Goal: Task Accomplishment & Management: Manage account settings

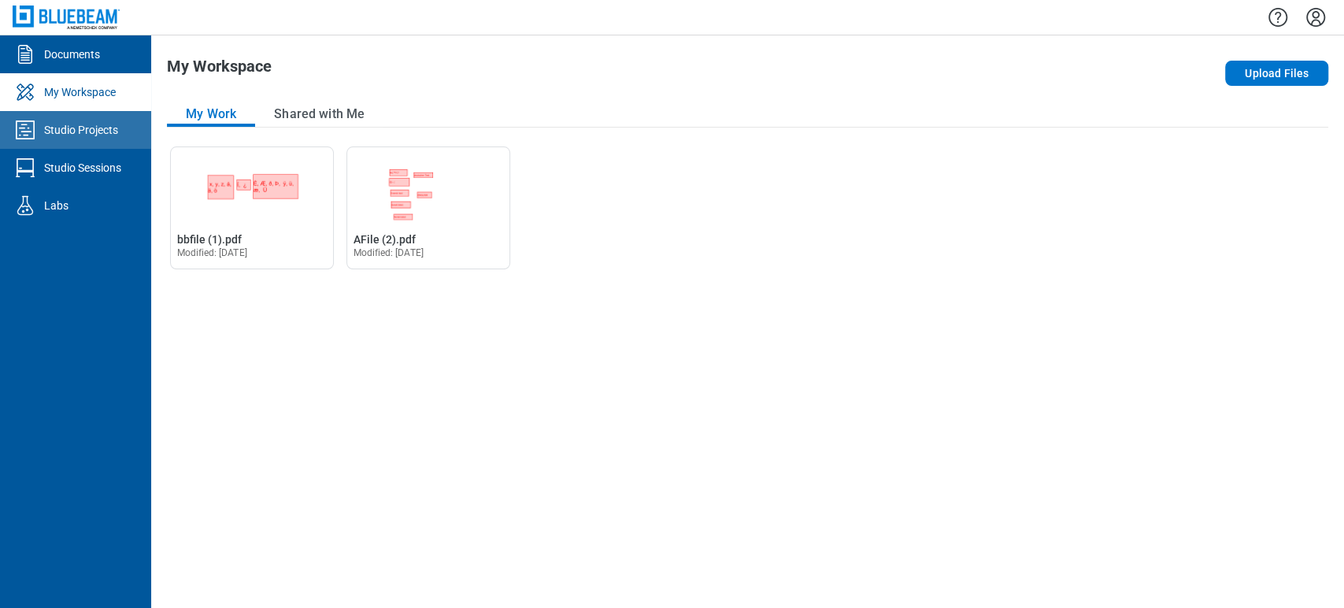
click at [79, 117] on link "Studio Projects" at bounding box center [75, 130] width 151 height 38
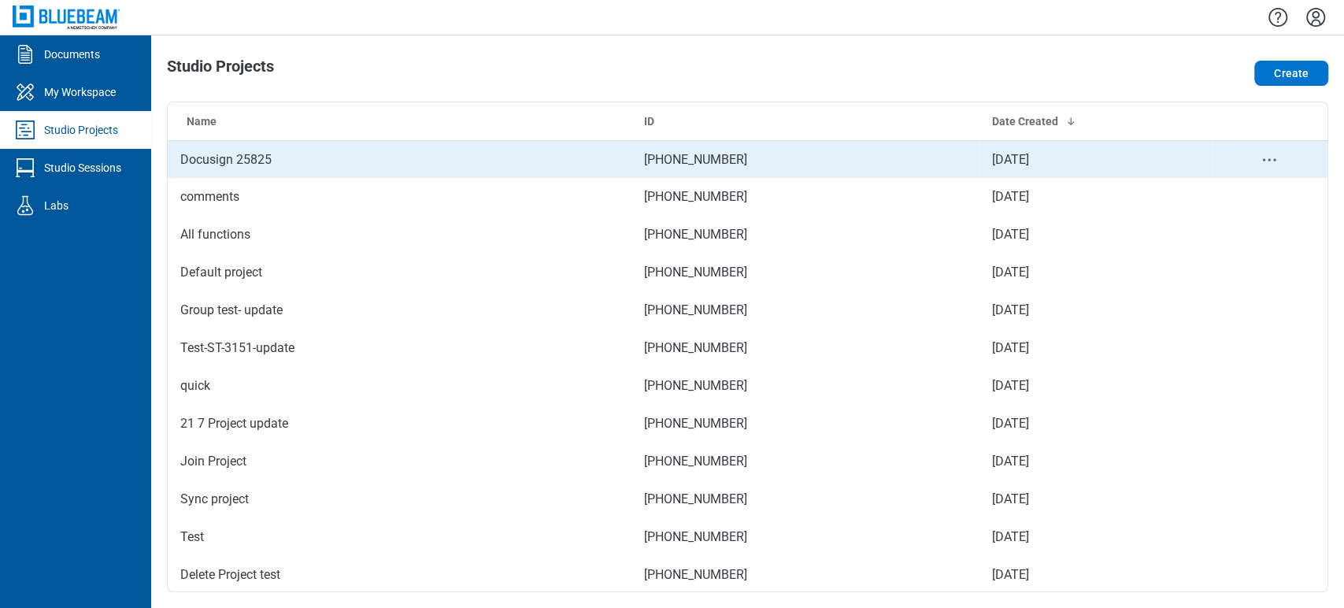
click at [263, 161] on td "Docusign 25825" at bounding box center [400, 159] width 464 height 38
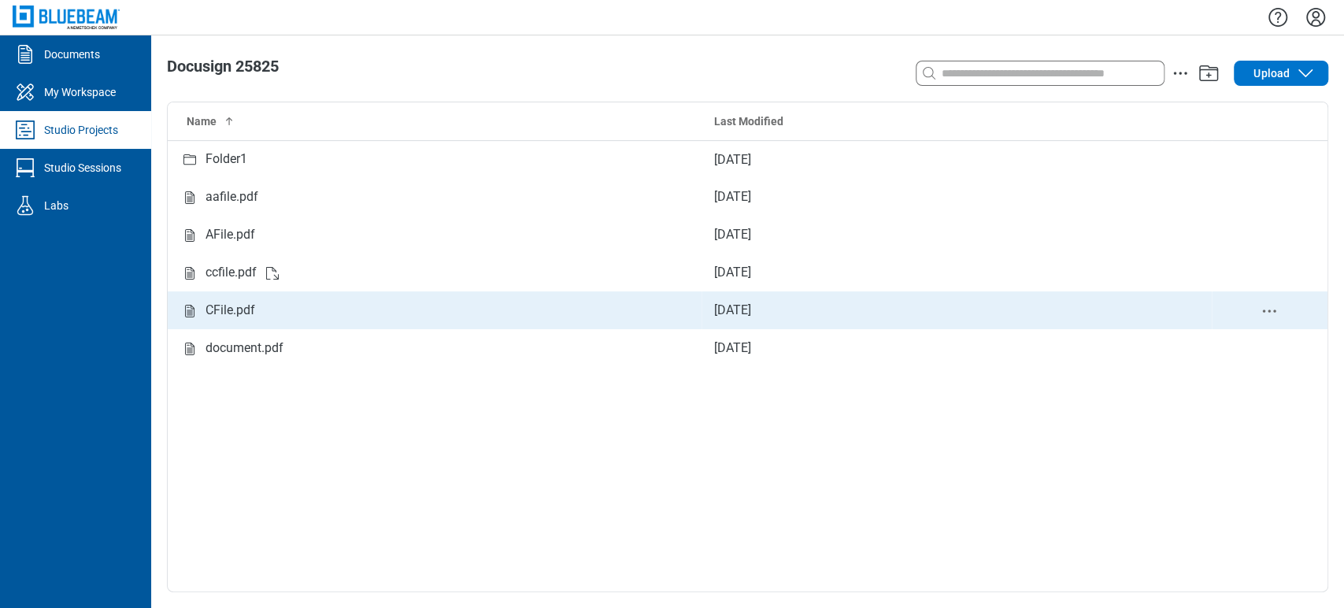
click at [249, 304] on div "CFile.pdf" at bounding box center [231, 311] width 50 height 20
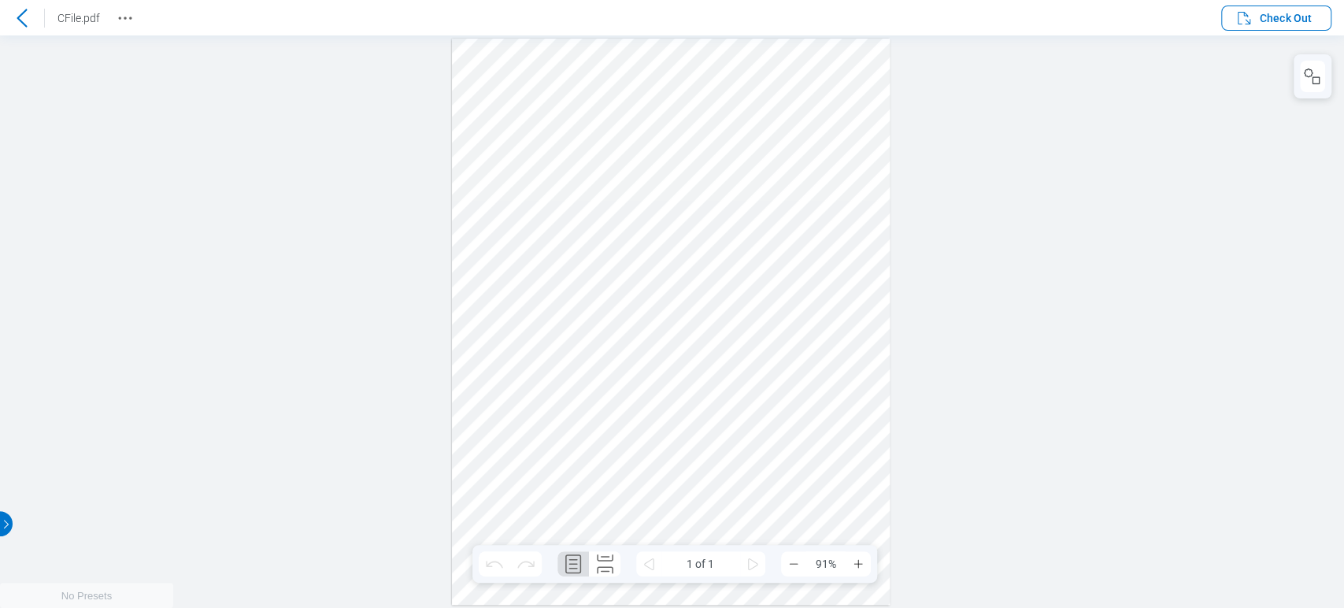
drag, startPoint x: 798, startPoint y: 255, endPoint x: 836, endPoint y: 268, distance: 39.8
click at [1269, 22] on span "Check Out" at bounding box center [1286, 18] width 52 height 16
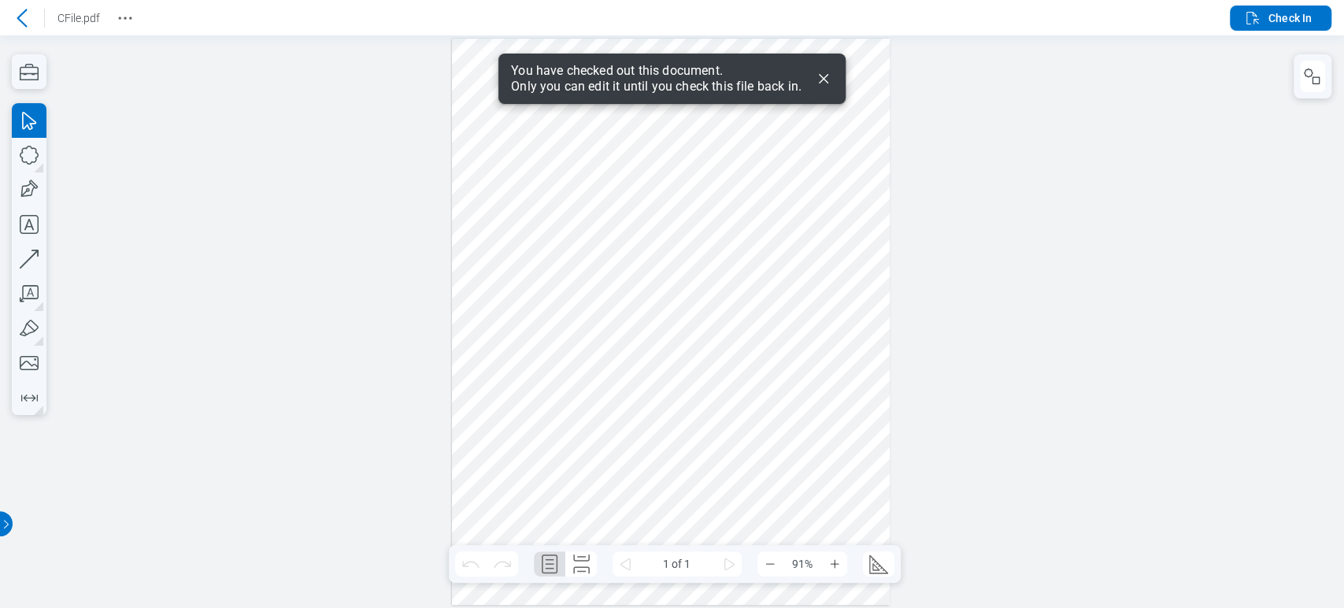
click at [834, 76] on div "You have checked out this document. Only you can edit it until you check this f…" at bounding box center [672, 79] width 347 height 50
click at [825, 76] on icon "Dismiss" at bounding box center [823, 78] width 19 height 19
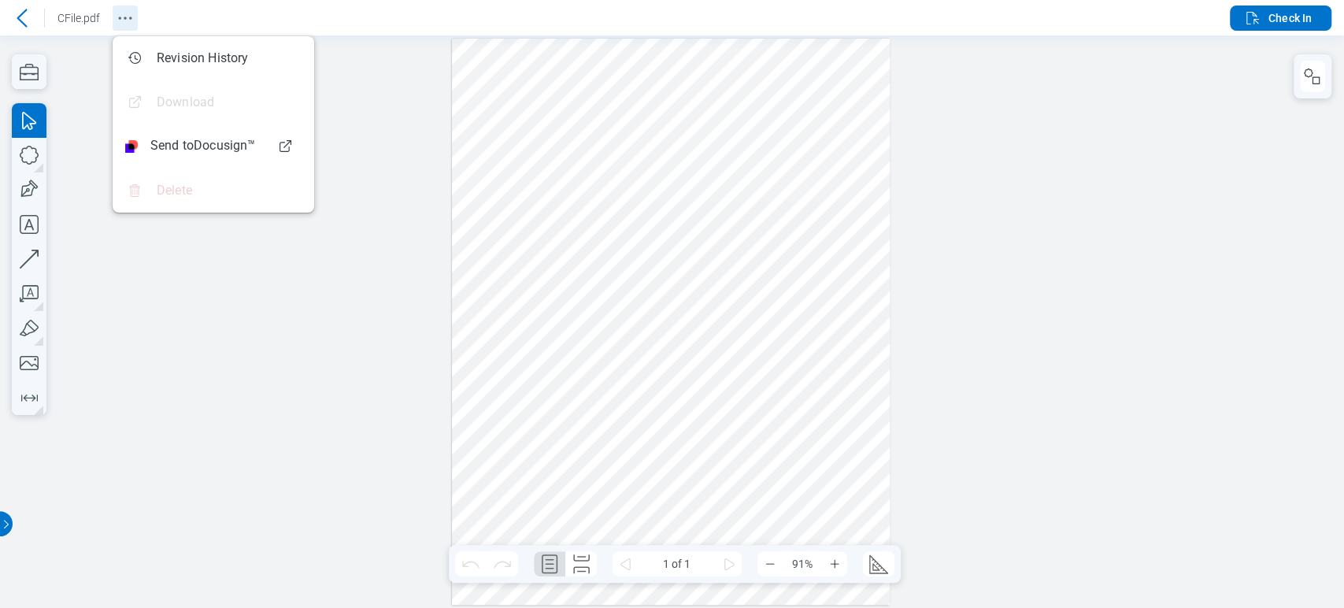
click at [120, 15] on icon "Revision History" at bounding box center [125, 18] width 19 height 19
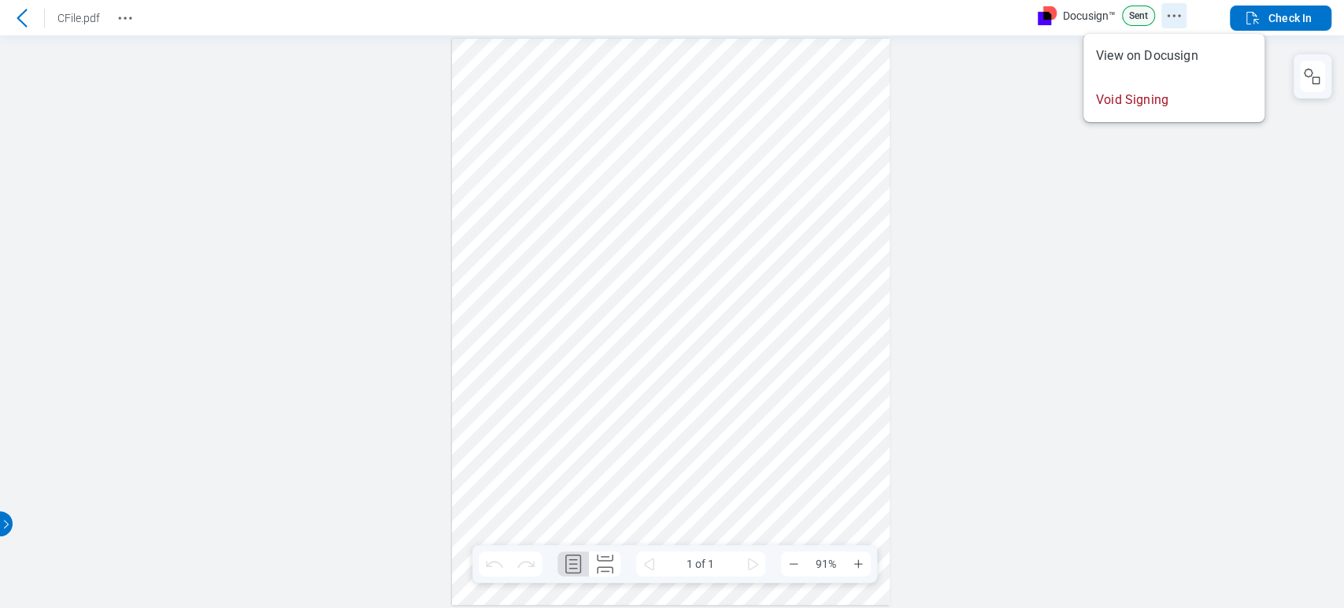
click at [1169, 13] on icon "Docusign Menu" at bounding box center [1174, 15] width 19 height 19
click at [1141, 14] on p "Sent" at bounding box center [1138, 16] width 33 height 20
click at [1115, 117] on div at bounding box center [672, 321] width 1344 height 573
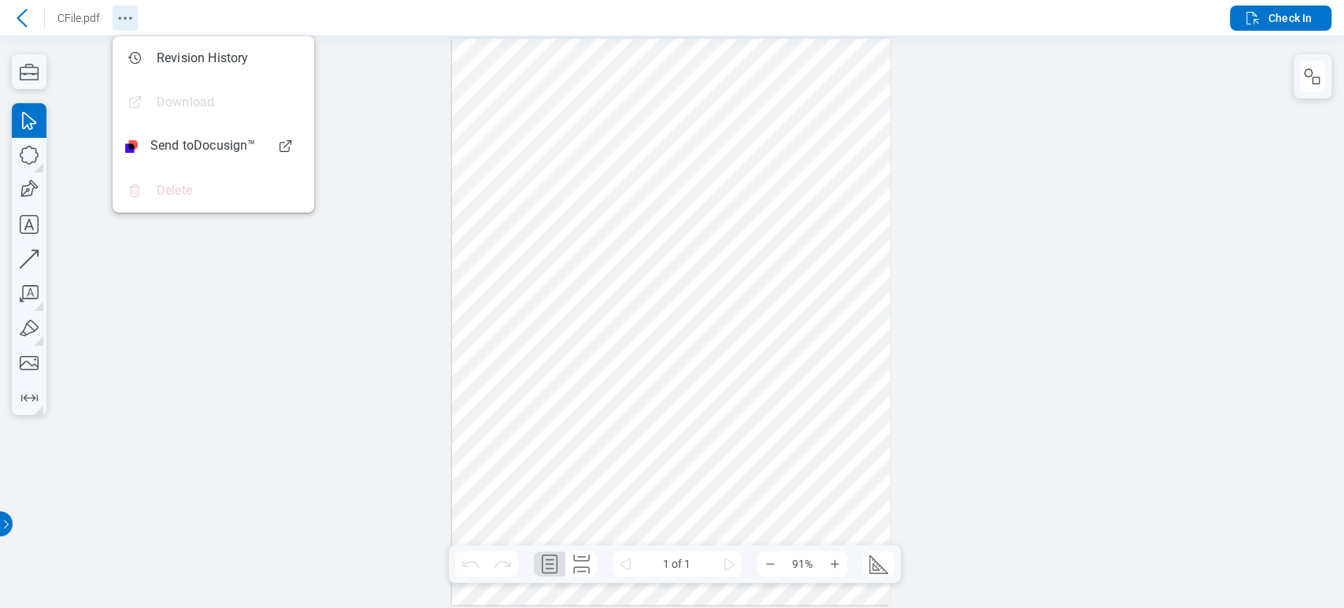
click at [119, 19] on icon "Revision History" at bounding box center [125, 18] width 19 height 19
click at [413, 81] on div at bounding box center [672, 321] width 1344 height 573
click at [1292, 16] on span "Check In" at bounding box center [1290, 18] width 43 height 16
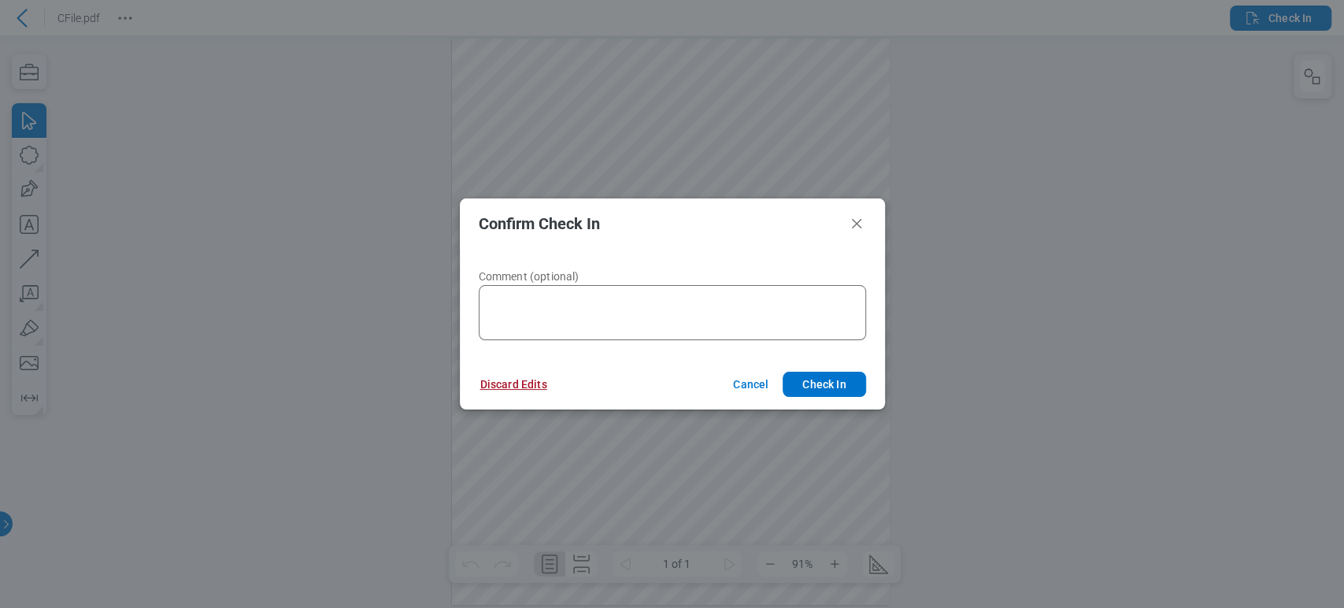
click at [502, 388] on button "Discard Edits" at bounding box center [514, 384] width 105 height 25
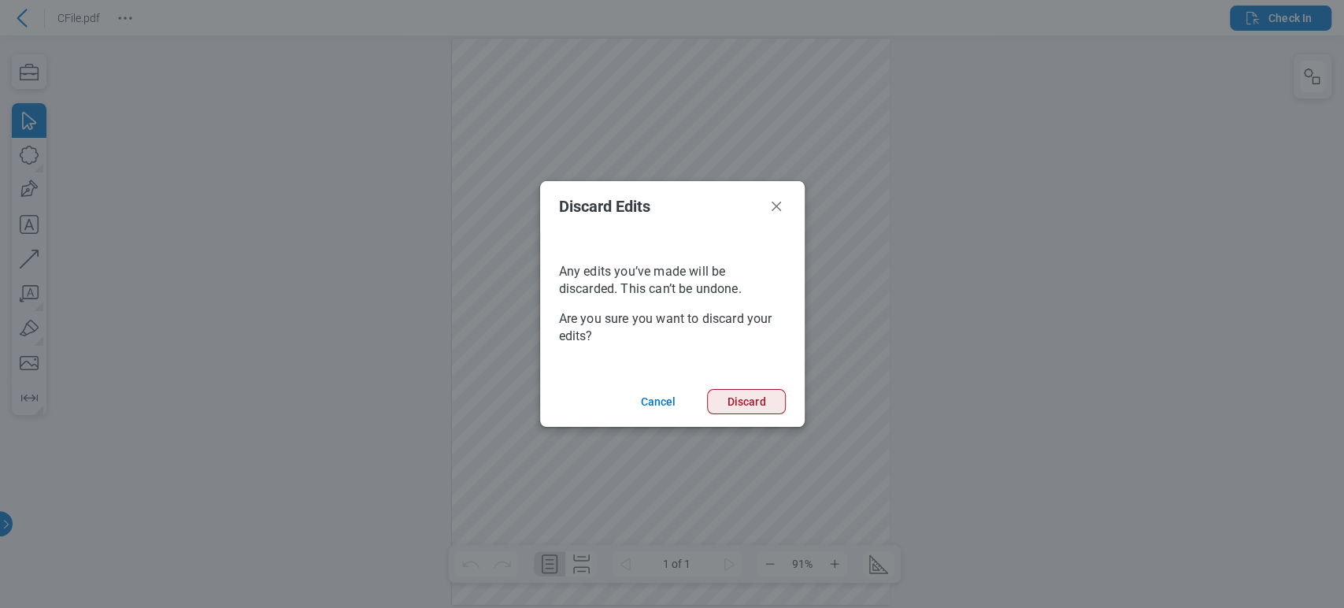
click at [729, 397] on button "Discard" at bounding box center [746, 401] width 78 height 25
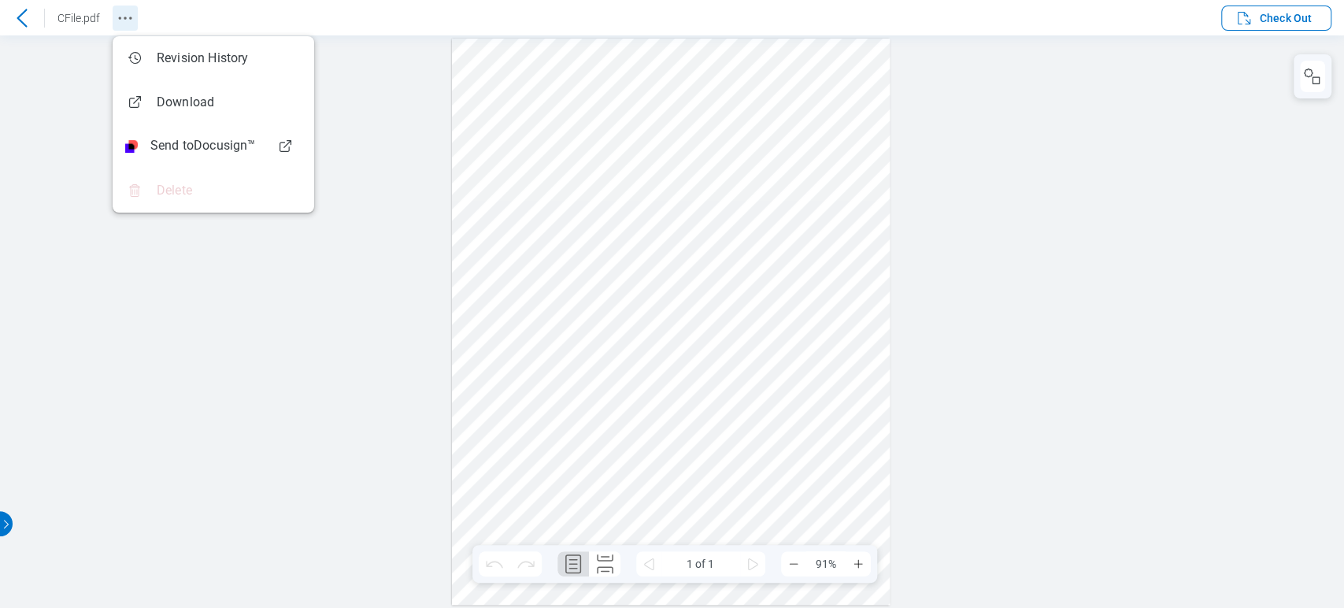
click at [124, 17] on circle "Revision History" at bounding box center [125, 18] width 2 height 2
click at [208, 338] on div at bounding box center [672, 321] width 1344 height 573
click at [1284, 17] on span "Check Out" at bounding box center [1286, 18] width 52 height 16
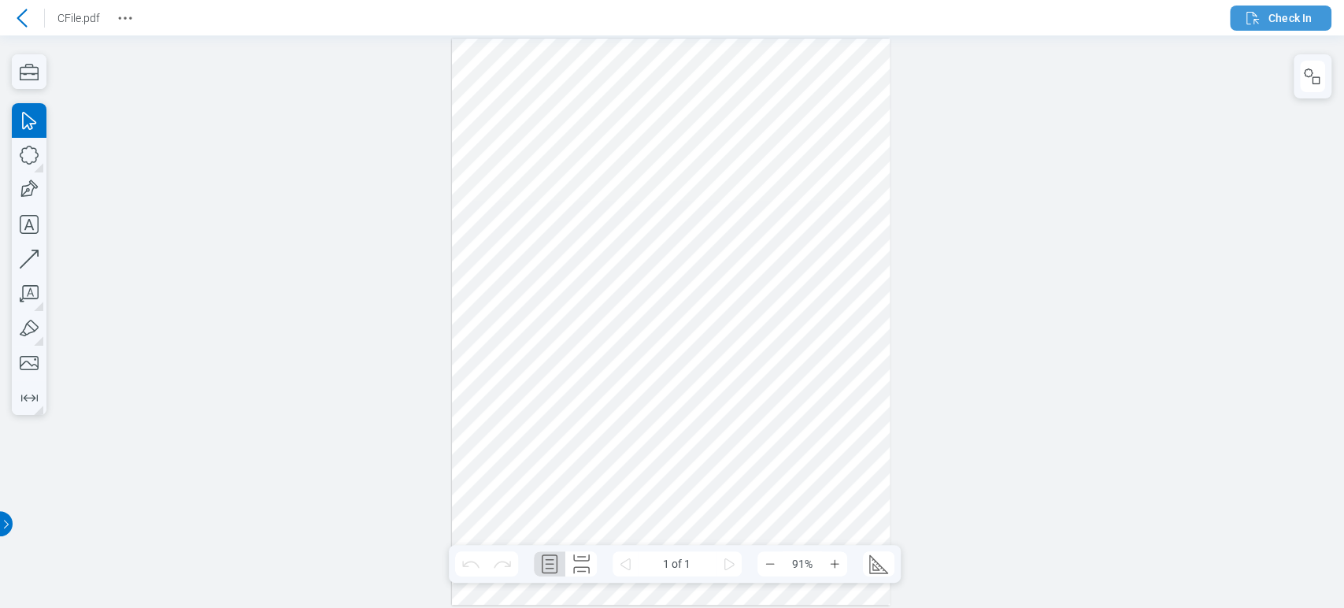
click at [1273, 22] on span "Check In" at bounding box center [1290, 18] width 43 height 16
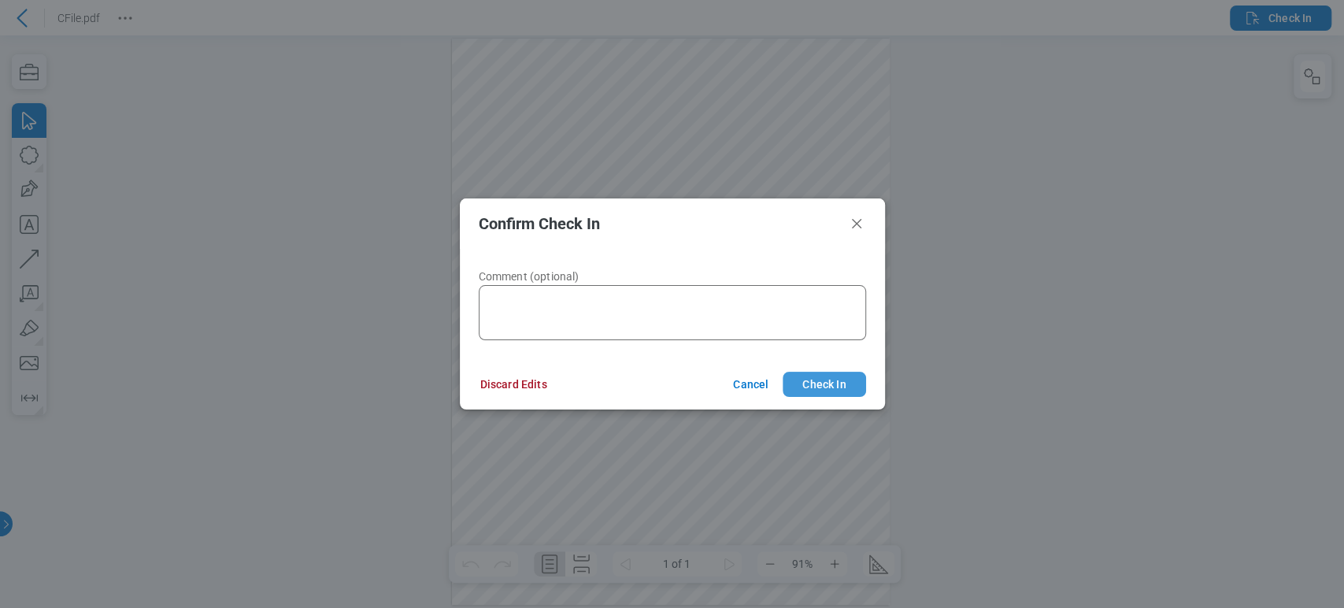
click at [845, 386] on button "Check In" at bounding box center [824, 384] width 83 height 25
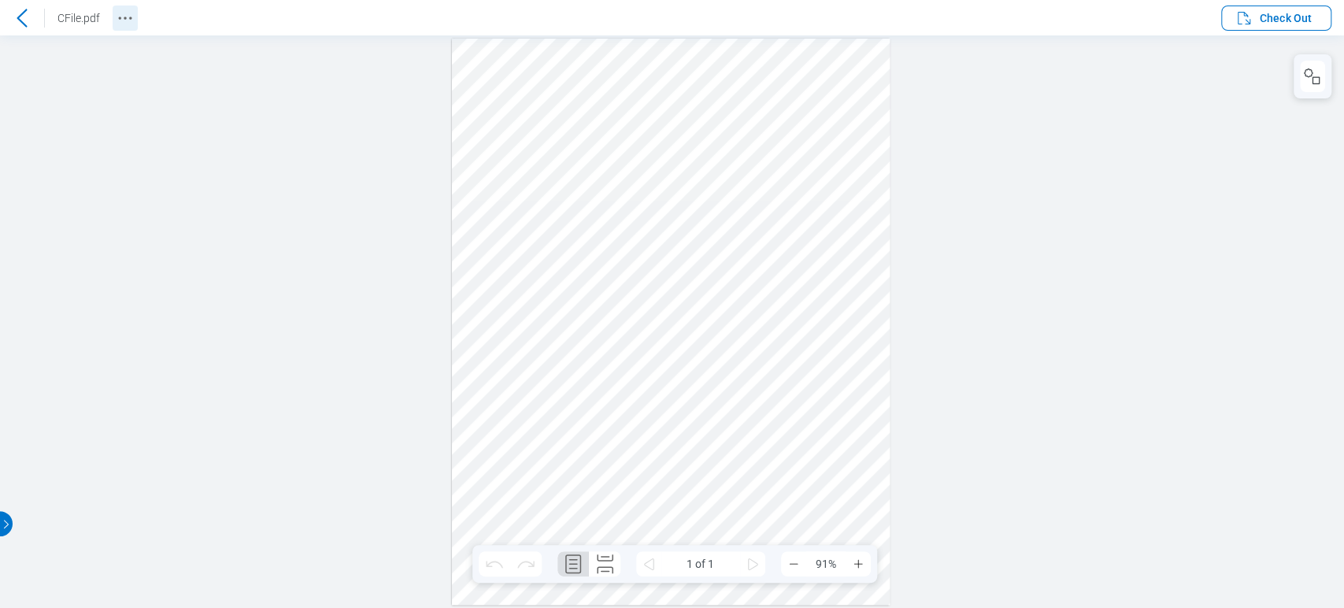
click at [117, 16] on icon "Revision History" at bounding box center [125, 18] width 19 height 19
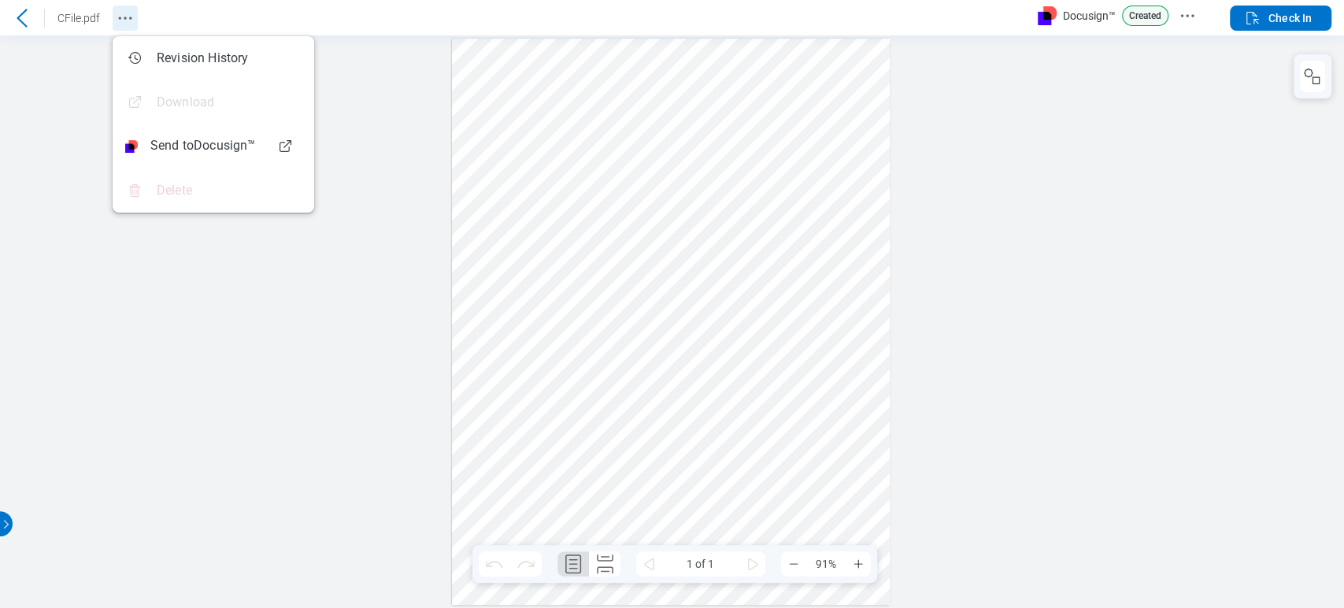
click at [120, 17] on circle "Revision History" at bounding box center [120, 18] width 2 height 2
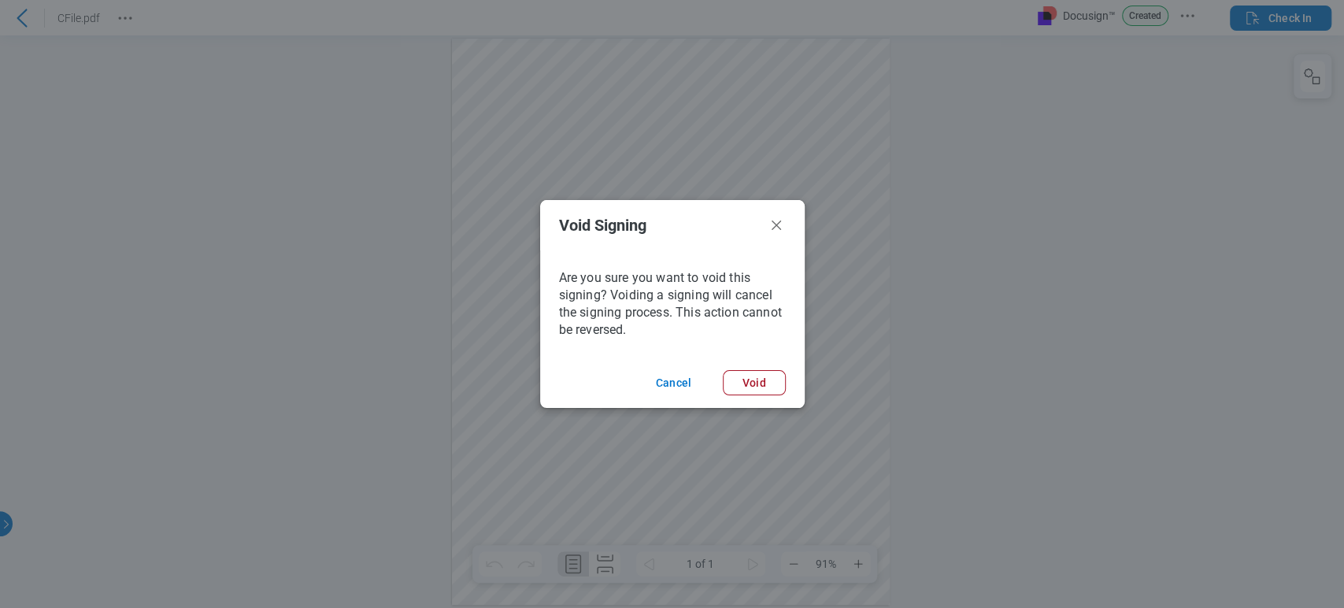
click at [0, 0] on header "Void Signing" at bounding box center [0, 0] width 0 height 0
click at [124, 20] on icon "Void Signing Dialogue" at bounding box center [116, 13] width 14 height 14
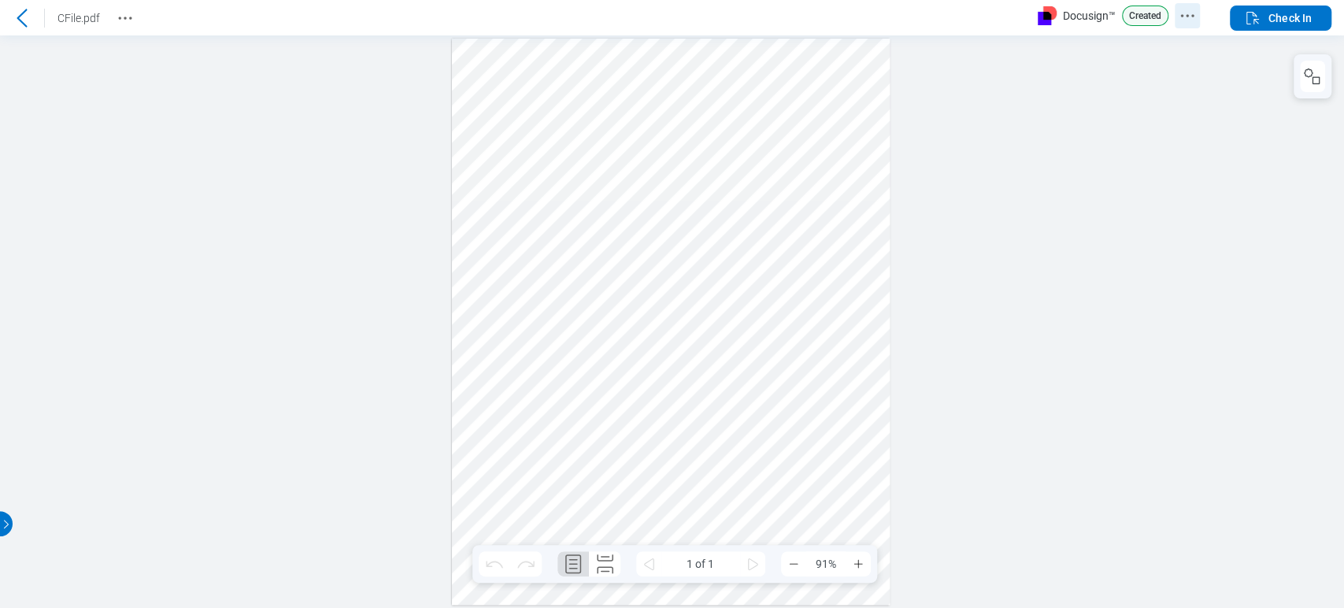
click at [1185, 20] on icon "Docusign Menu" at bounding box center [1187, 15] width 19 height 19
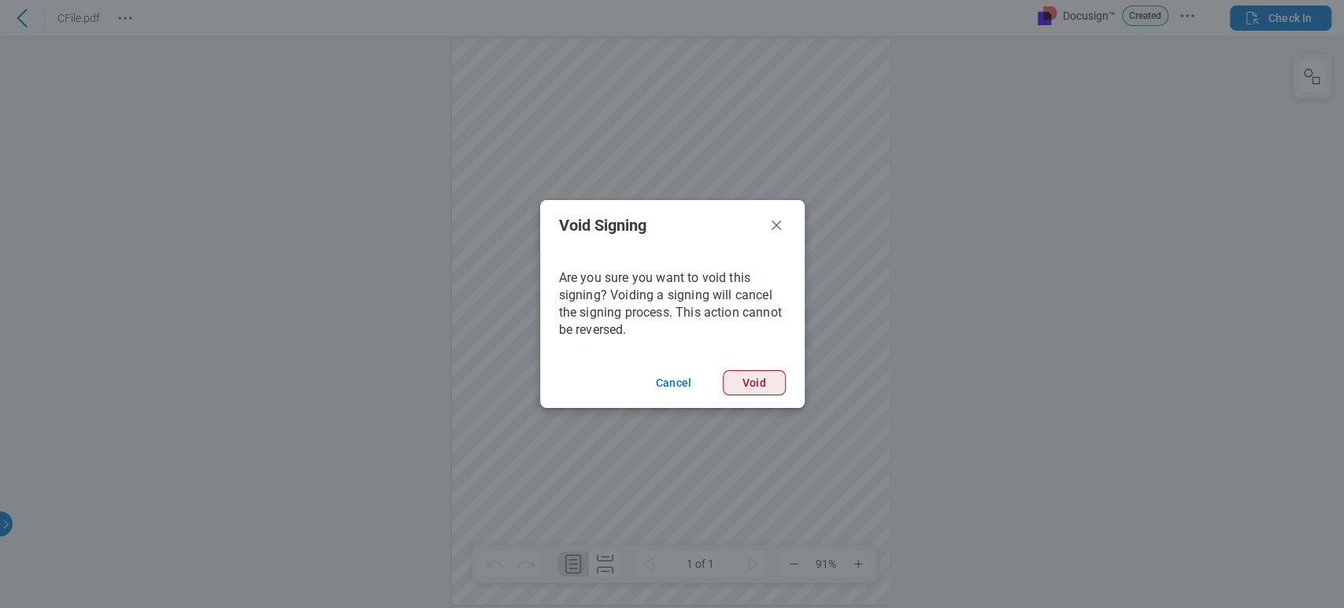
click at [196, 25] on button "Void" at bounding box center [156, 12] width 79 height 25
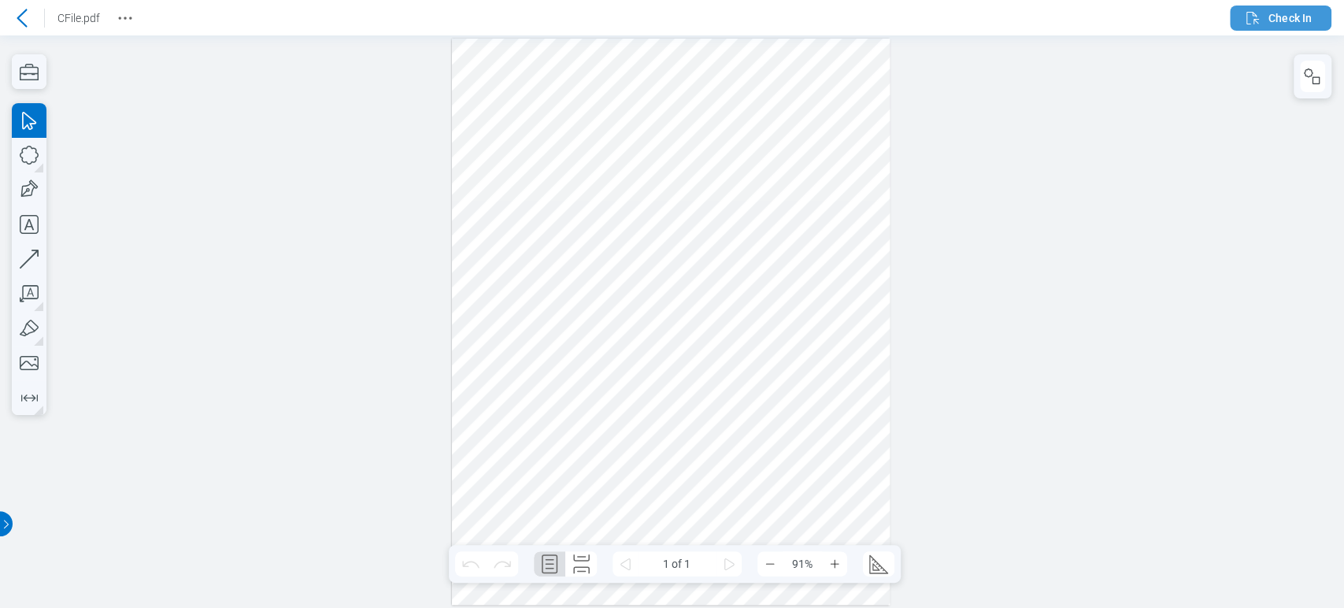
click at [1281, 20] on span "Check In" at bounding box center [1290, 18] width 43 height 16
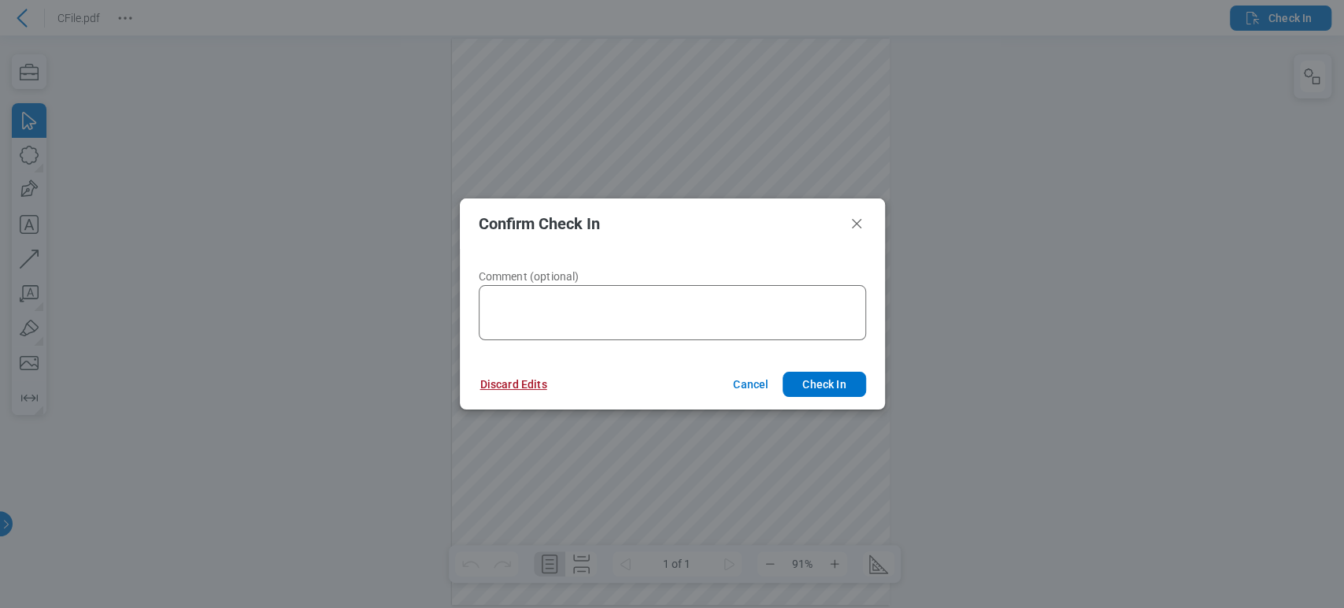
click at [525, 380] on button "Discard Edits" at bounding box center [514, 384] width 105 height 25
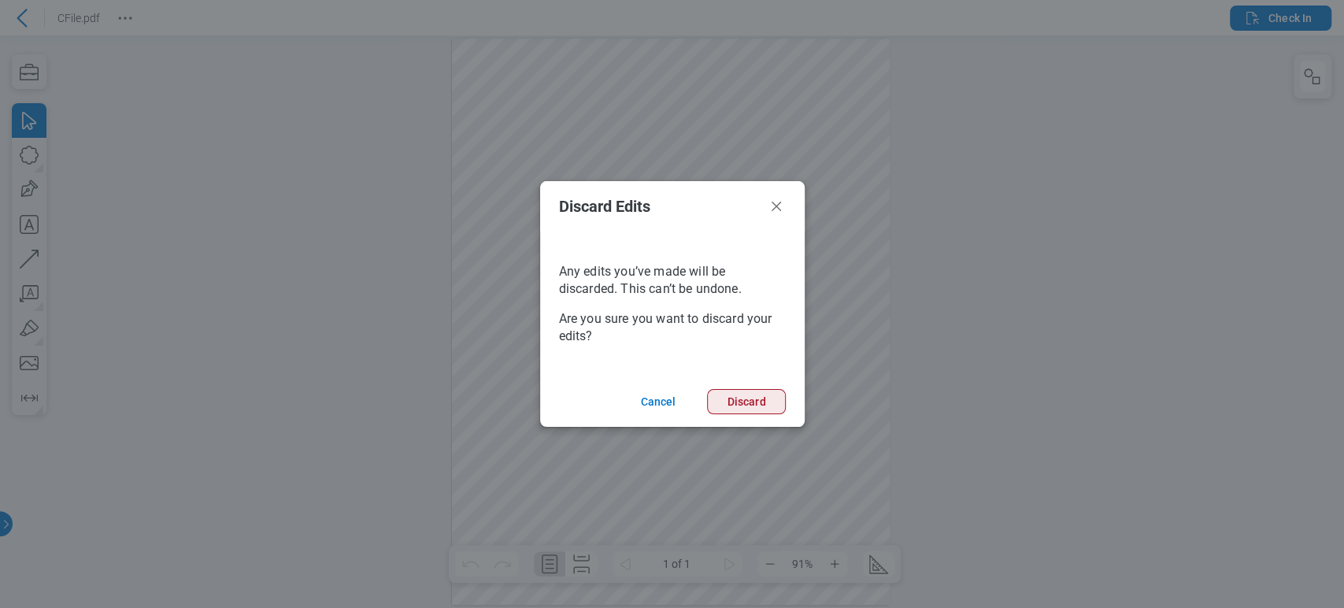
click at [736, 408] on button "Discard" at bounding box center [746, 401] width 78 height 25
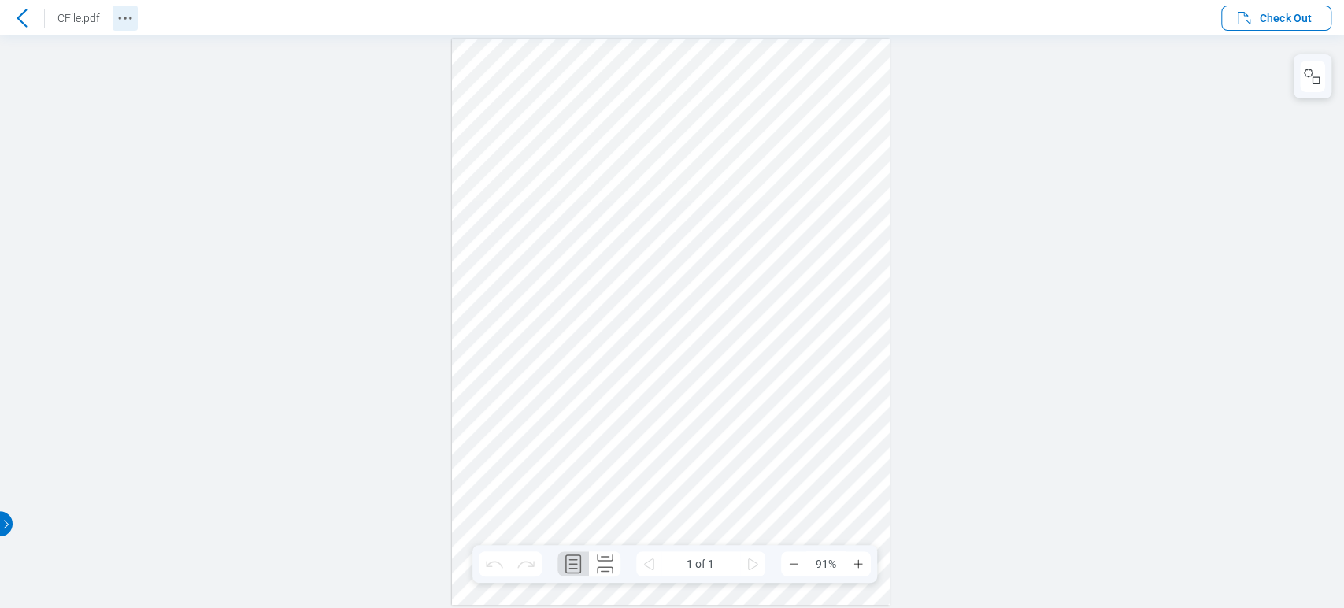
click at [135, 9] on button "Revision History" at bounding box center [125, 18] width 25 height 25
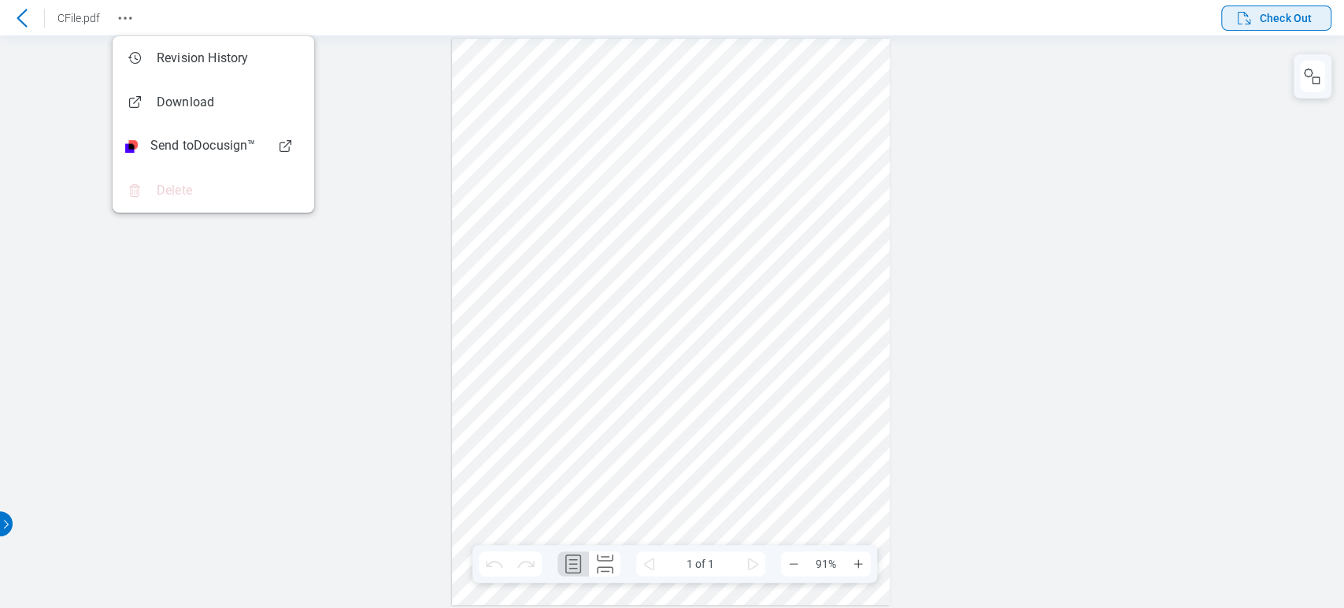
click at [1284, 17] on span "Check Out" at bounding box center [1286, 18] width 52 height 16
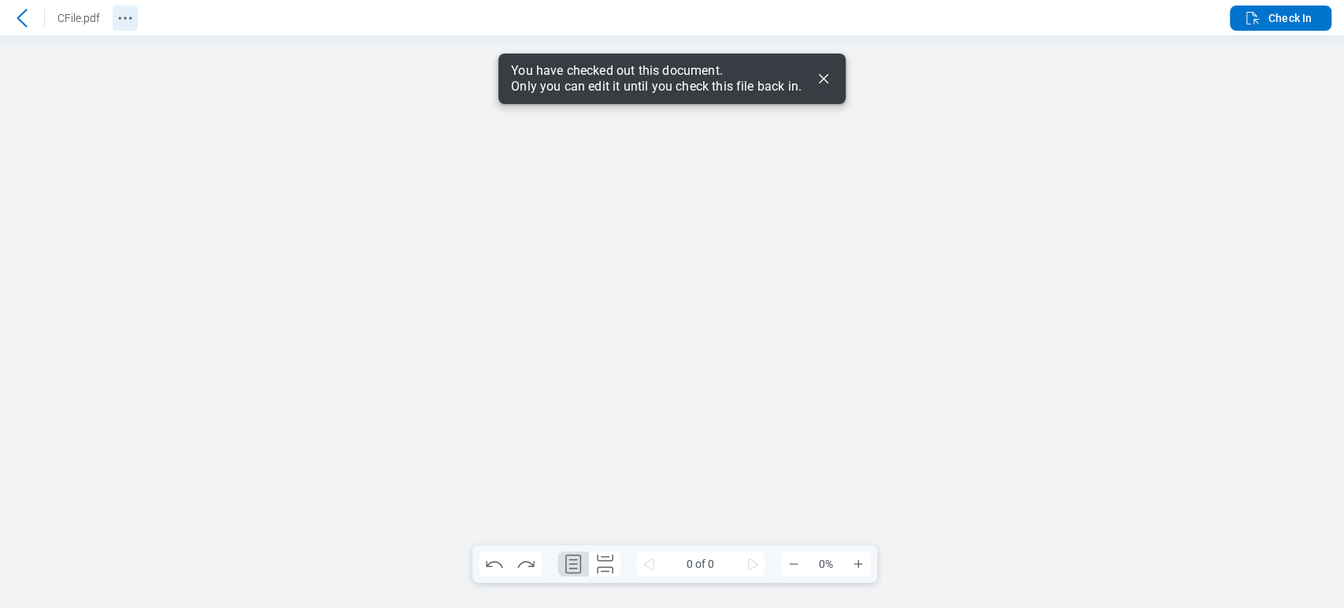
click at [132, 20] on icon "Revision History" at bounding box center [125, 18] width 19 height 19
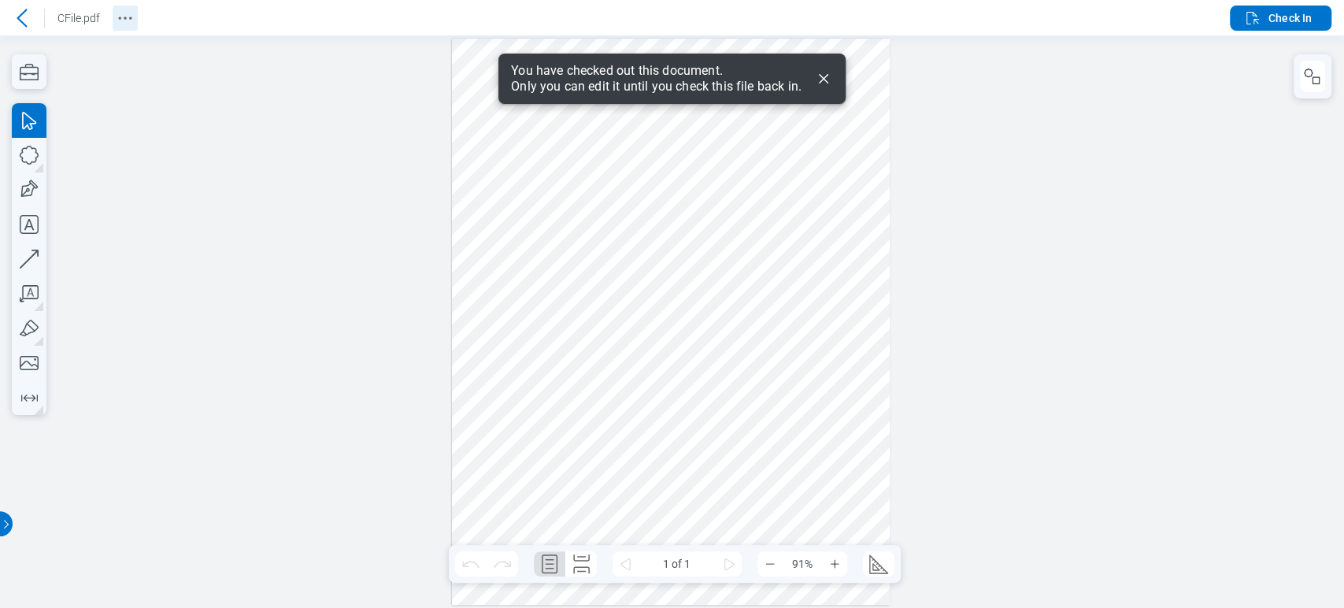
click at [118, 13] on icon "Revision History" at bounding box center [125, 18] width 19 height 19
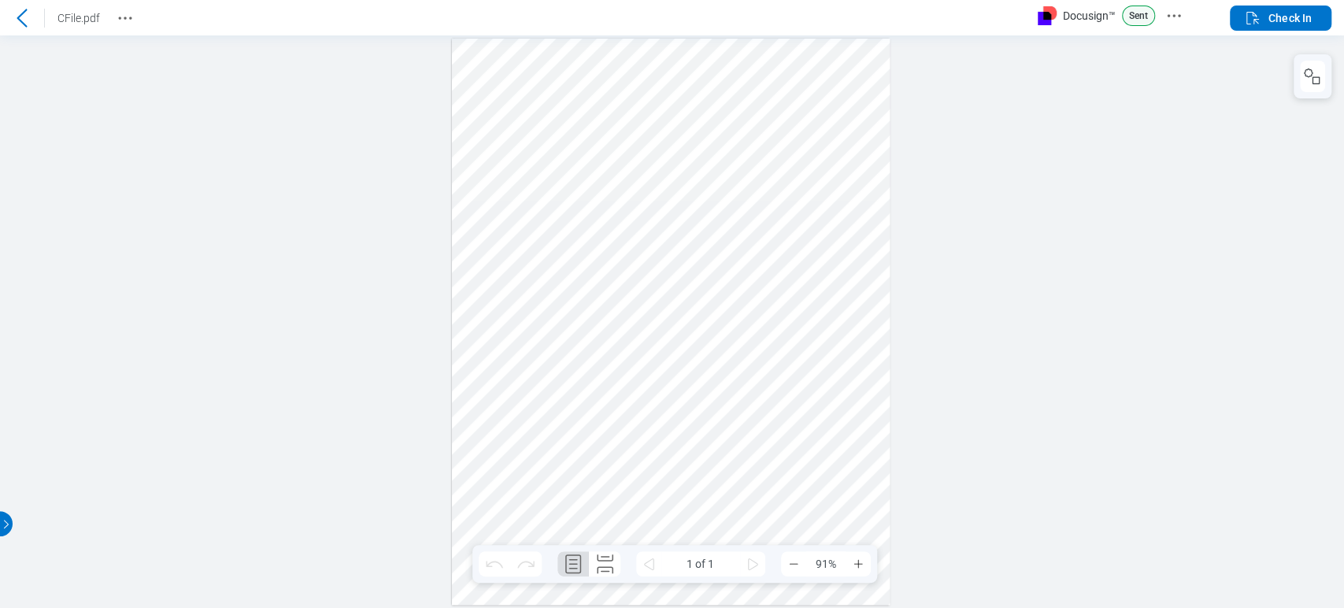
click at [24, 17] on icon at bounding box center [22, 18] width 19 height 19
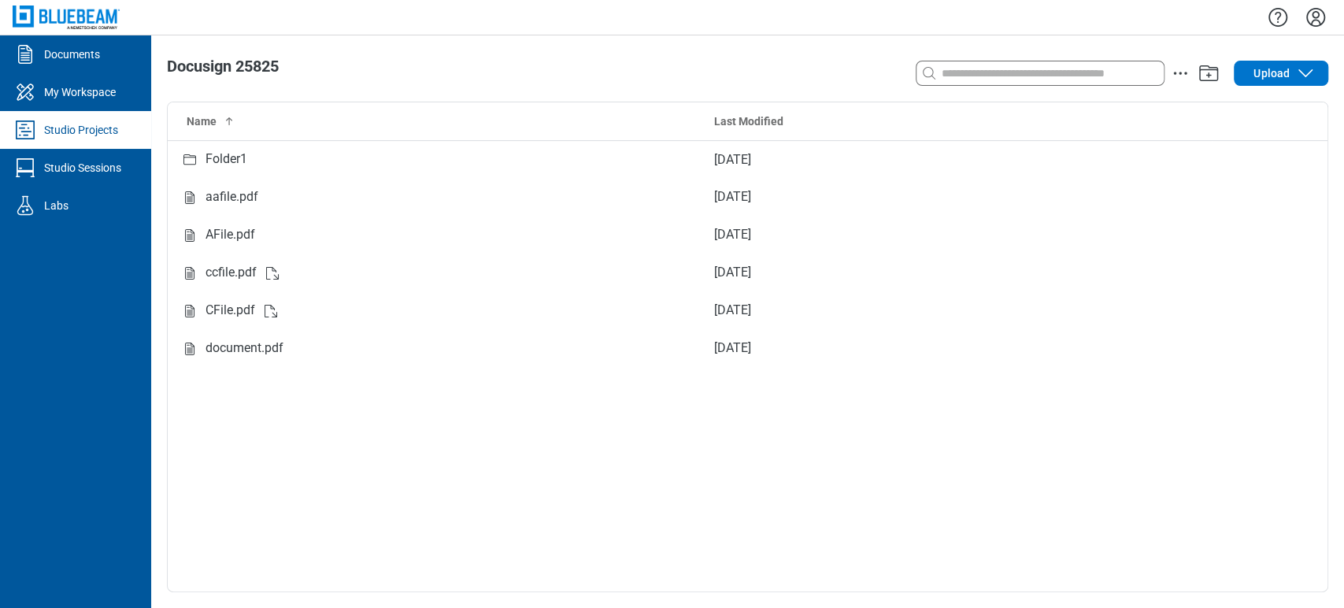
click at [1341, 376] on div "Docusign 25825 Search with a keyword or natural language Upload Name Last Modif…" at bounding box center [747, 321] width 1193 height 573
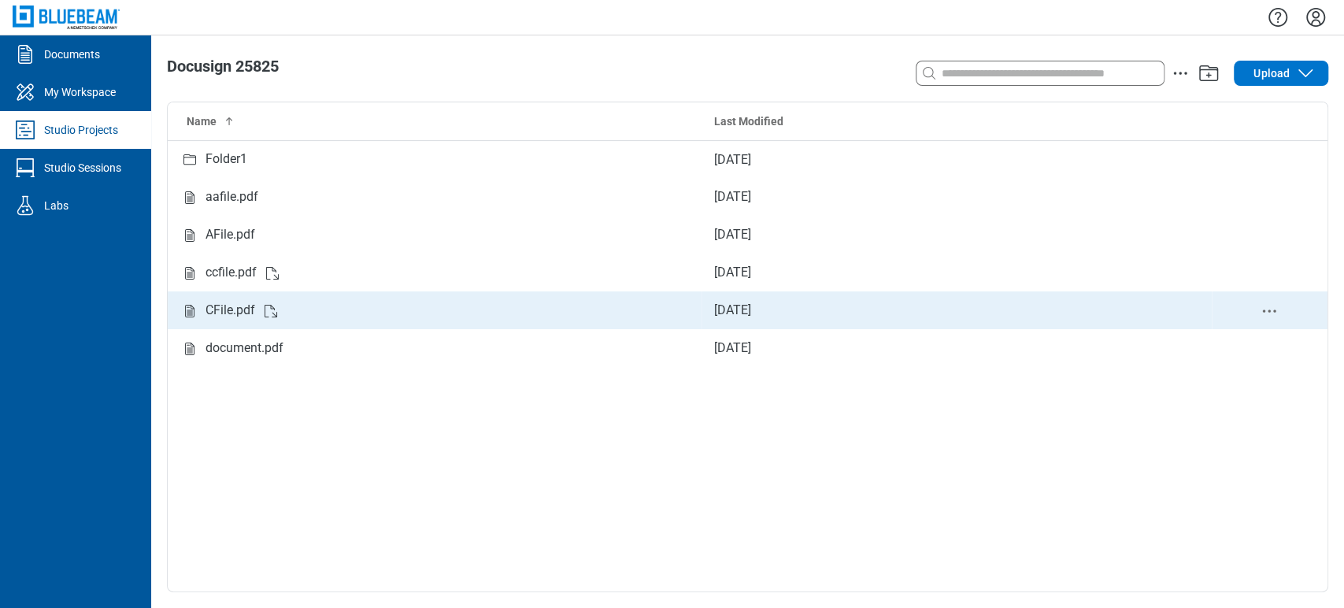
click at [239, 313] on div "CFile.pdf" at bounding box center [231, 311] width 50 height 20
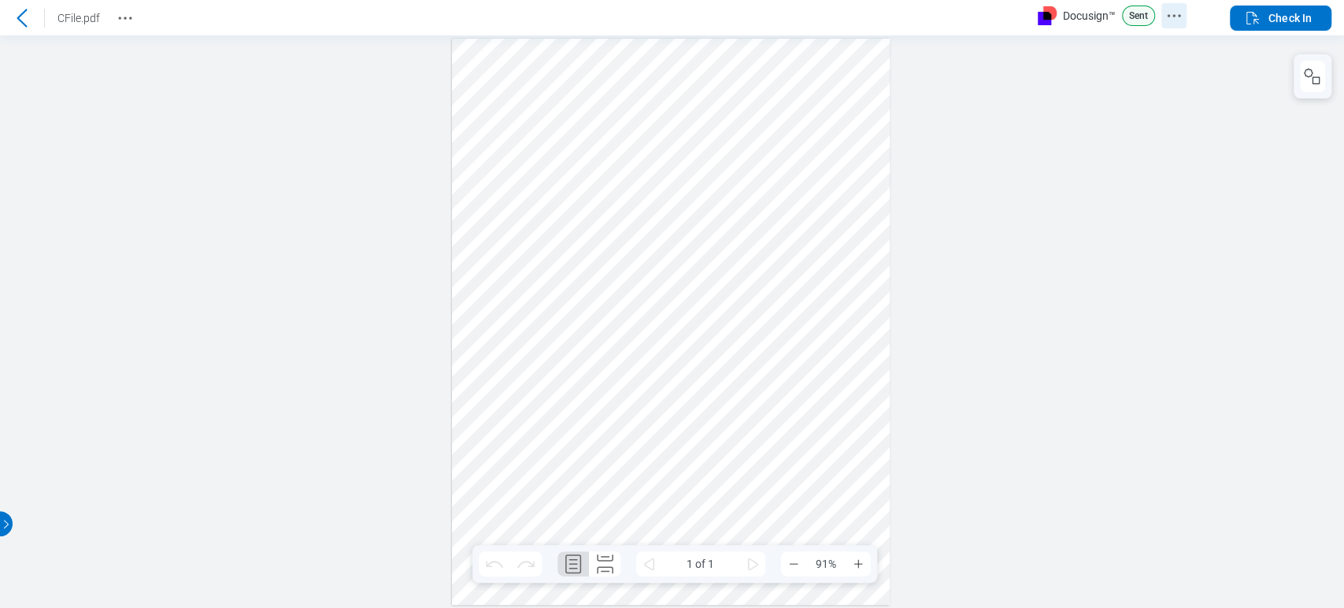
click at [1177, 13] on icon "Docusign Menu" at bounding box center [1174, 15] width 19 height 19
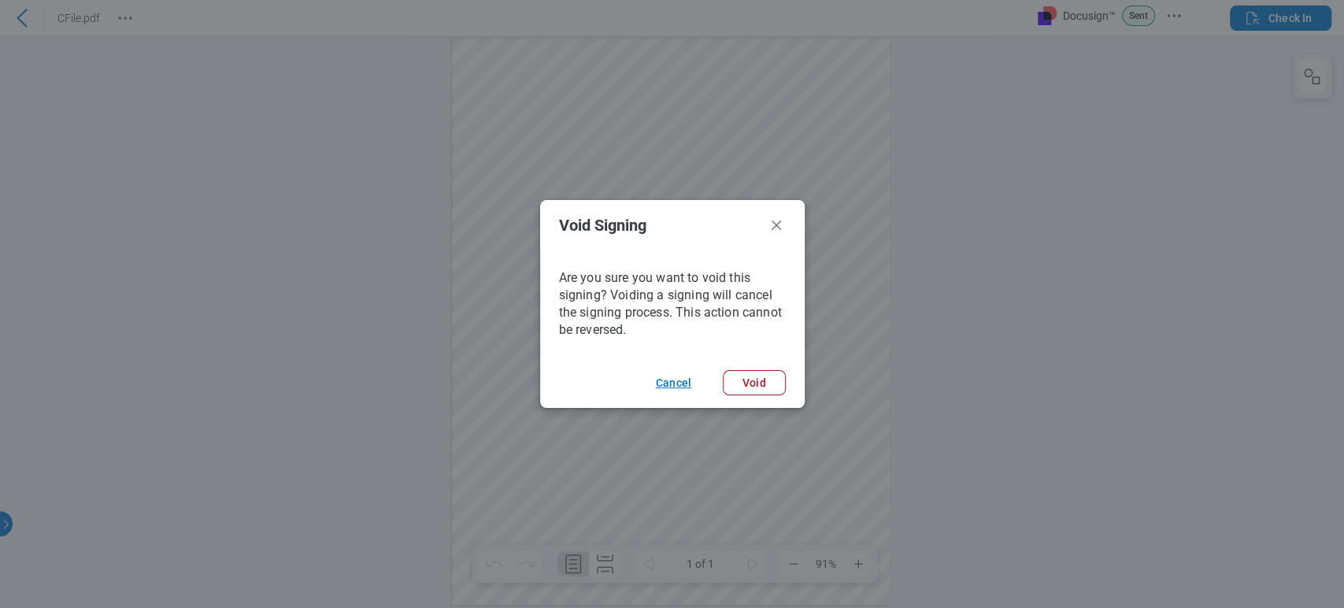
click at [673, 377] on button "Cancel" at bounding box center [673, 382] width 73 height 25
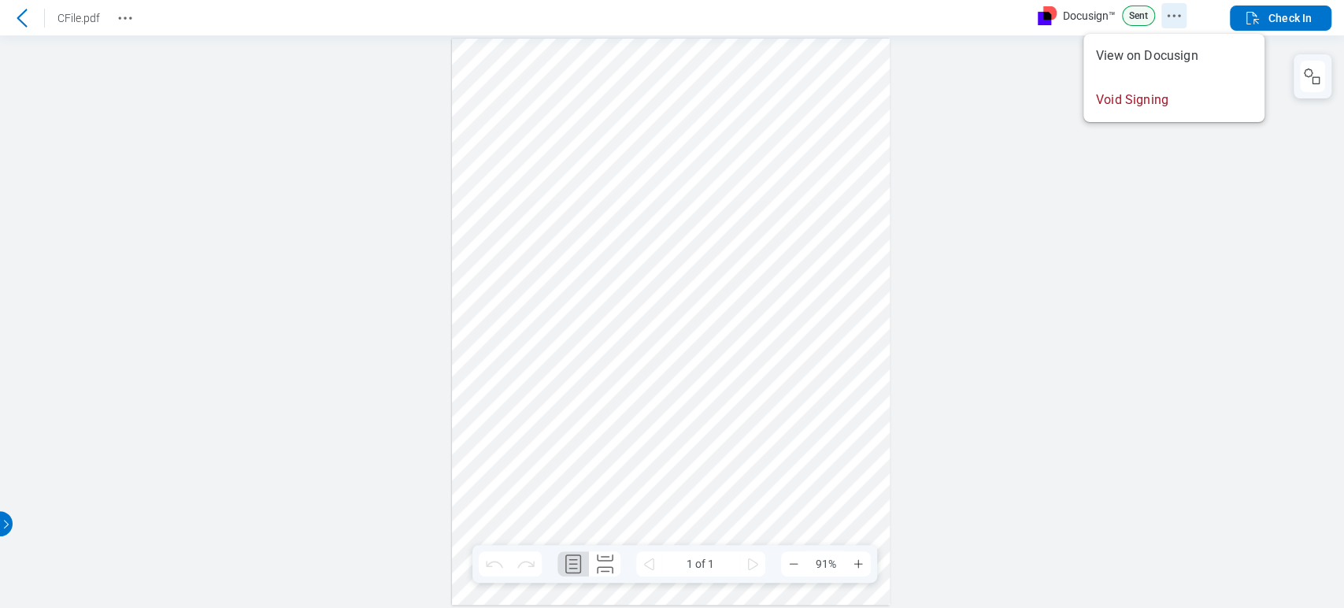
click at [1176, 17] on icon "Docusign Menu" at bounding box center [1174, 15] width 19 height 19
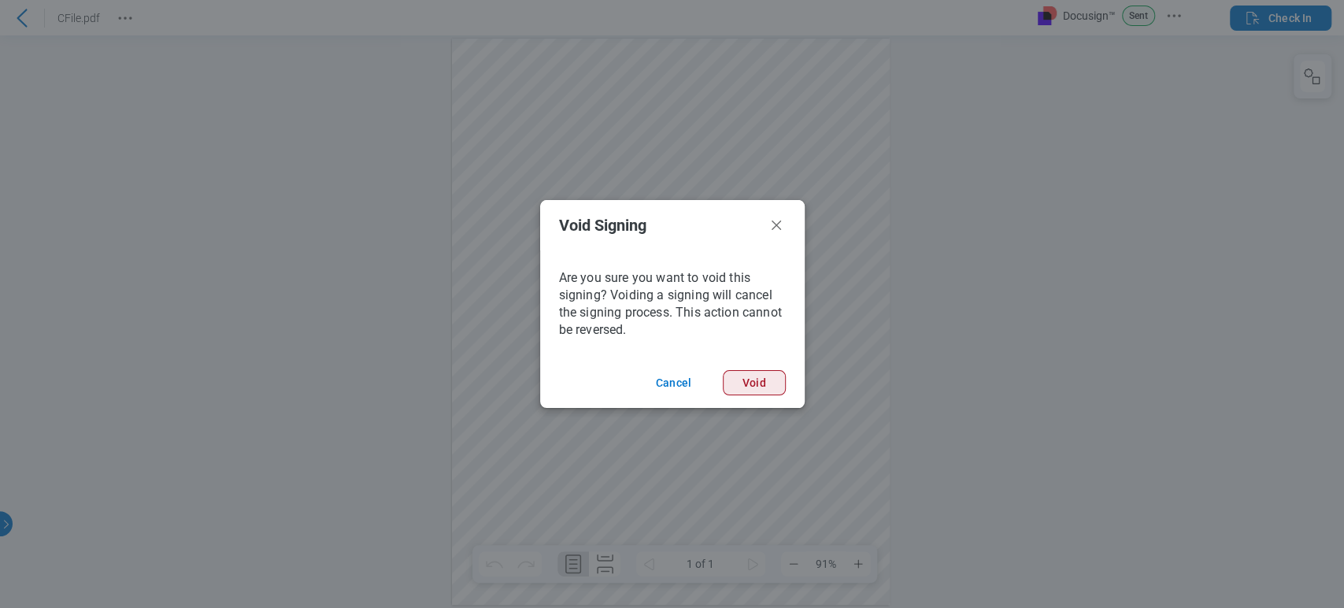
click at [756, 383] on button "Void" at bounding box center [672, 286] width 1344 height 573
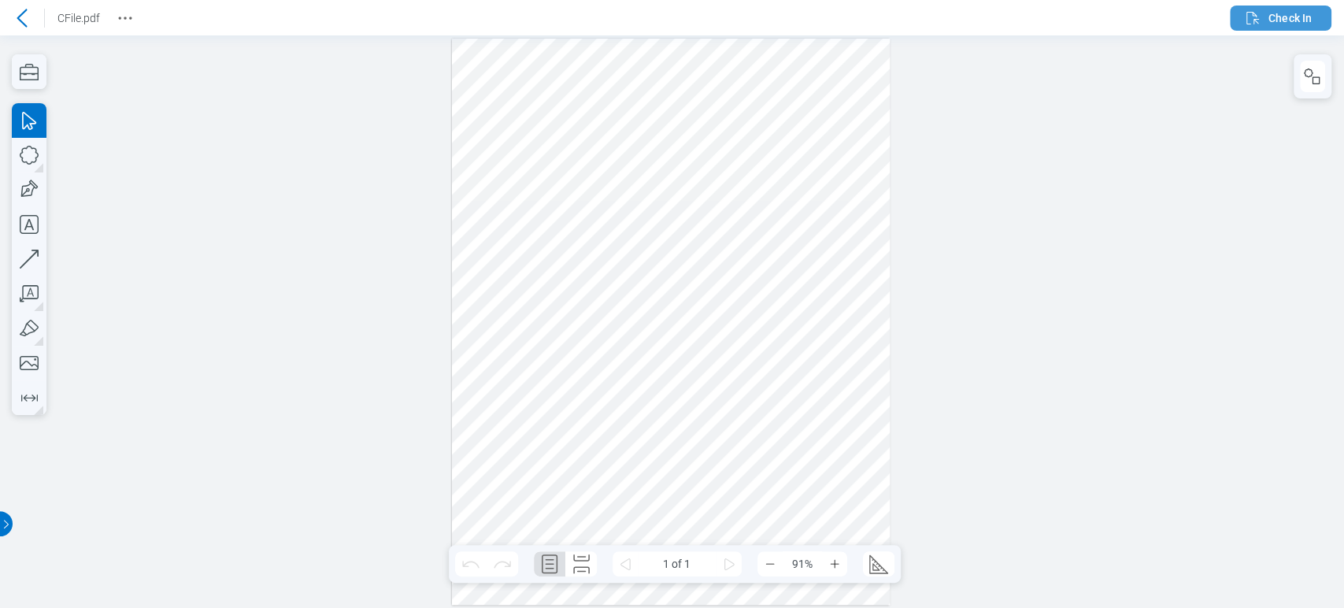
click at [1288, 20] on span "Check In" at bounding box center [1290, 18] width 43 height 16
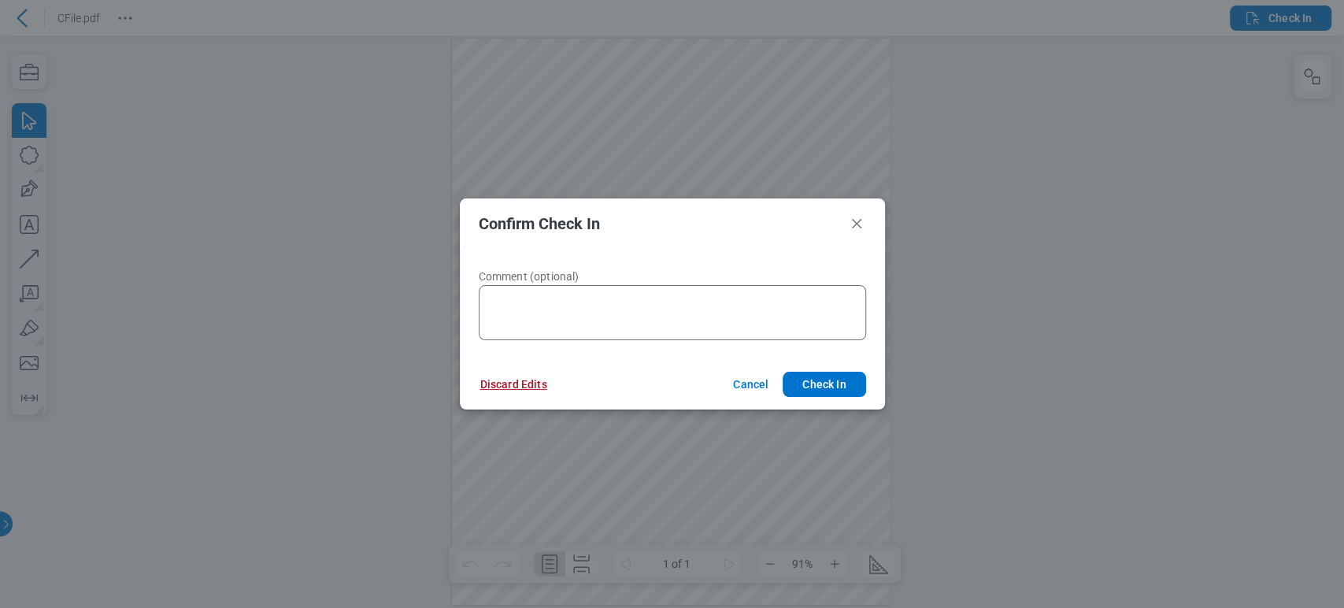
click at [524, 373] on button "Discard Edits" at bounding box center [514, 384] width 105 height 25
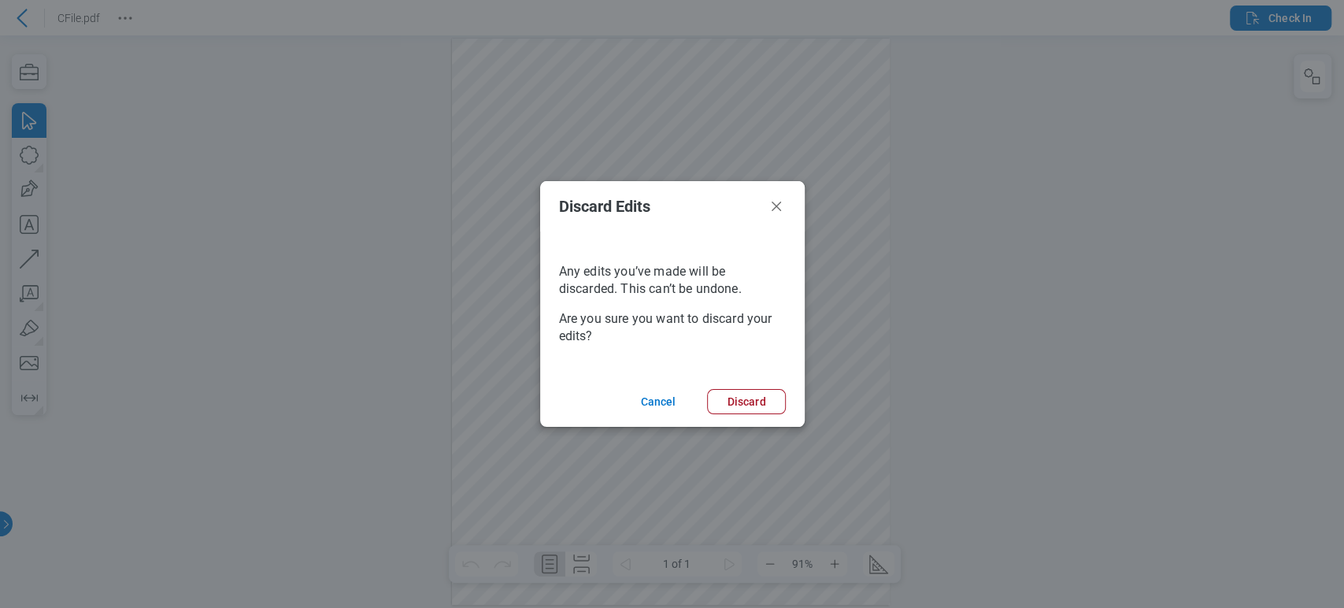
click at [747, 388] on footer "Cancel Discard" at bounding box center [672, 401] width 265 height 50
click at [739, 405] on button "Discard" at bounding box center [746, 401] width 78 height 25
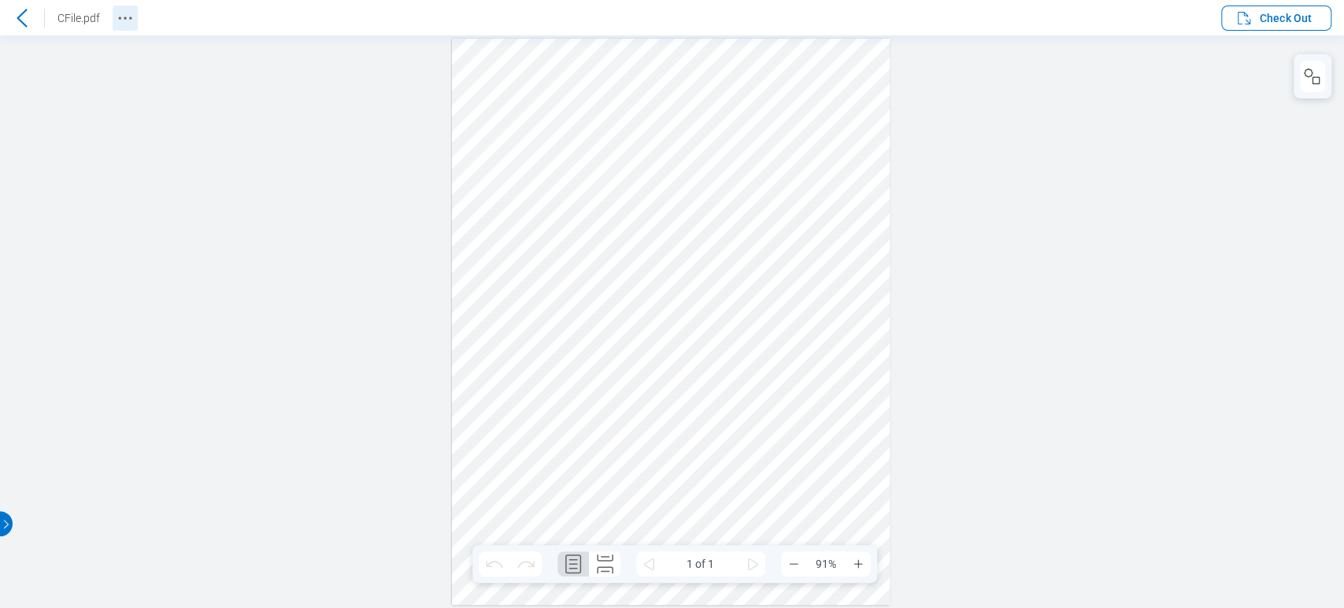
click at [120, 17] on circle "Revision History" at bounding box center [120, 18] width 2 height 2
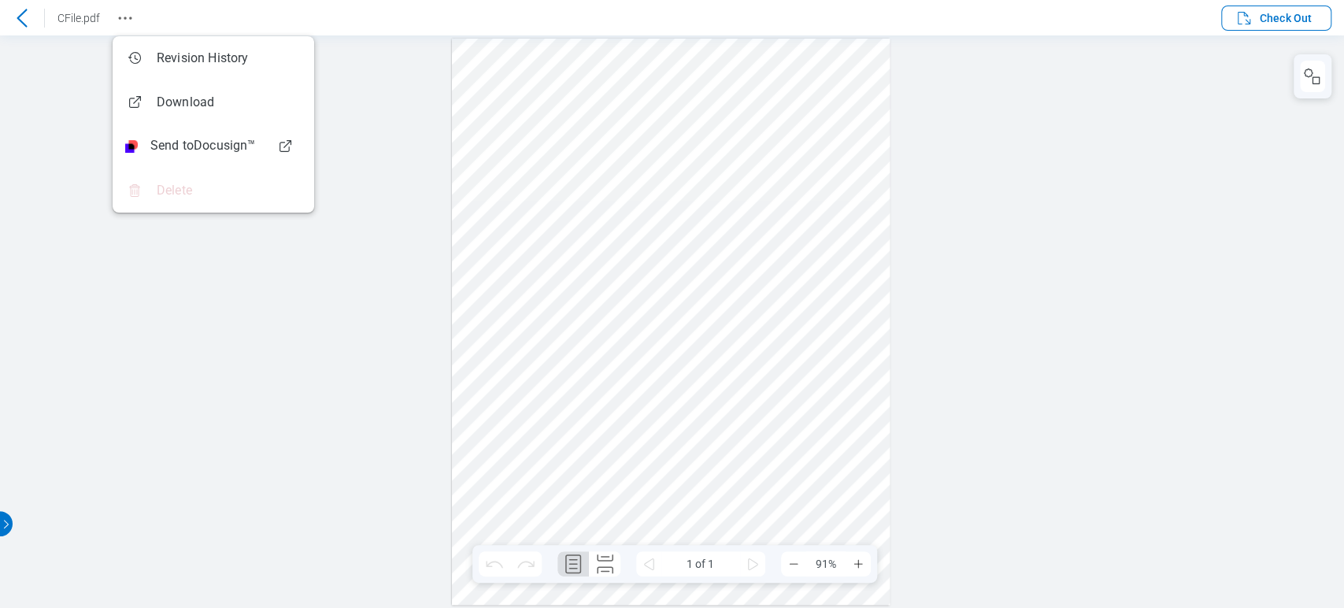
drag, startPoint x: 1047, startPoint y: 164, endPoint x: 1122, endPoint y: 54, distance: 132.8
click at [1048, 160] on div at bounding box center [672, 321] width 1344 height 573
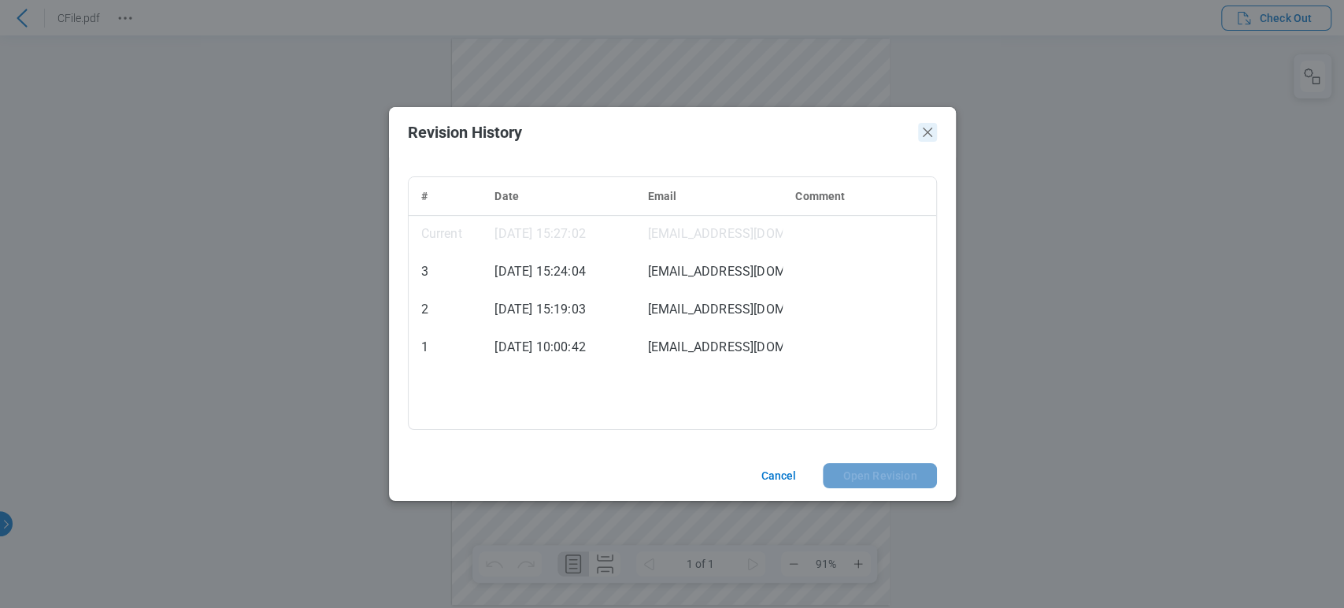
click at [929, 127] on icon "Close" at bounding box center [927, 132] width 19 height 19
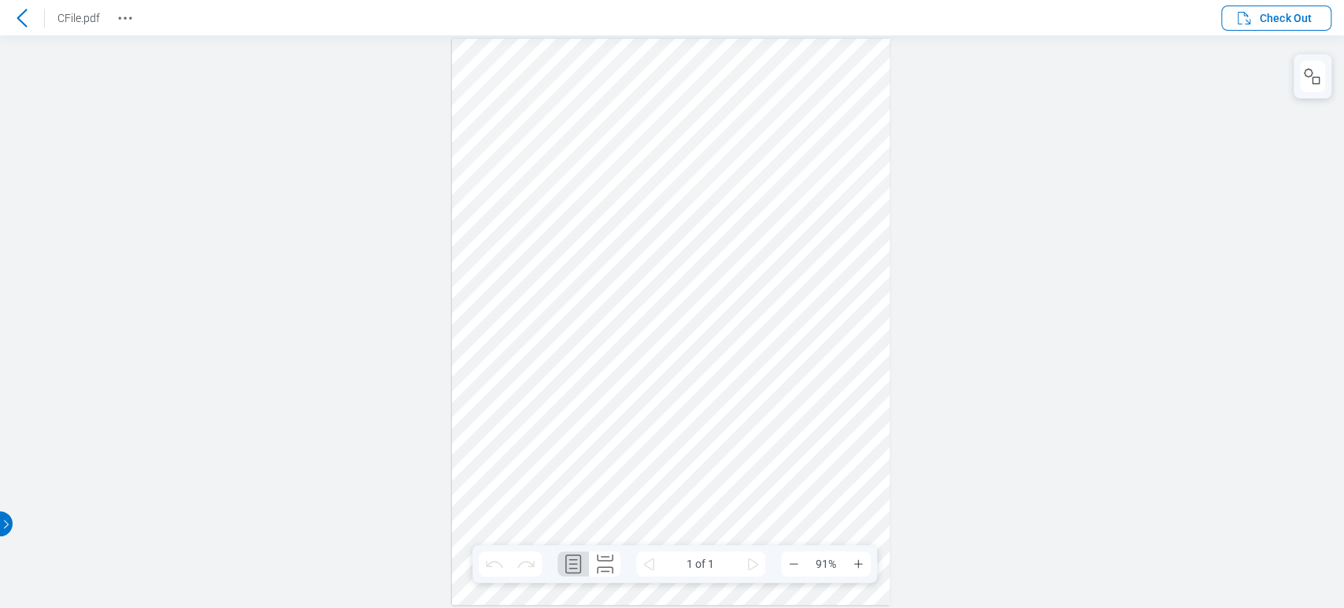
click at [31, 6] on div at bounding box center [21, 18] width 25 height 25
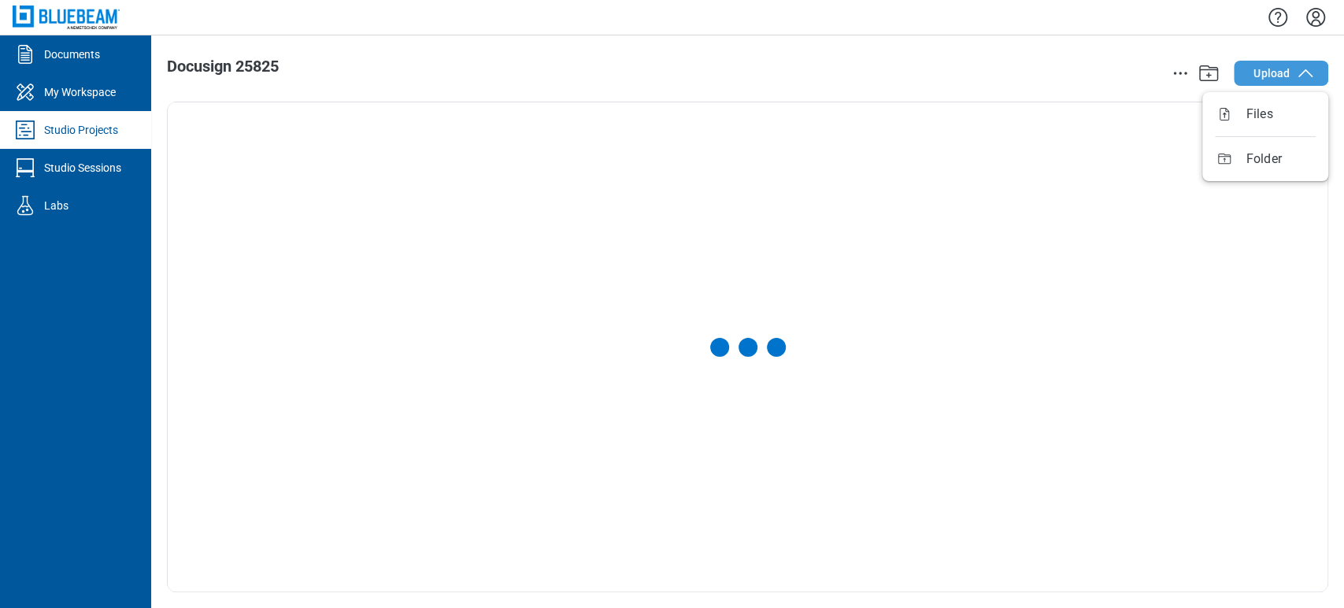
click at [1251, 76] on button "Upload" at bounding box center [1281, 73] width 95 height 25
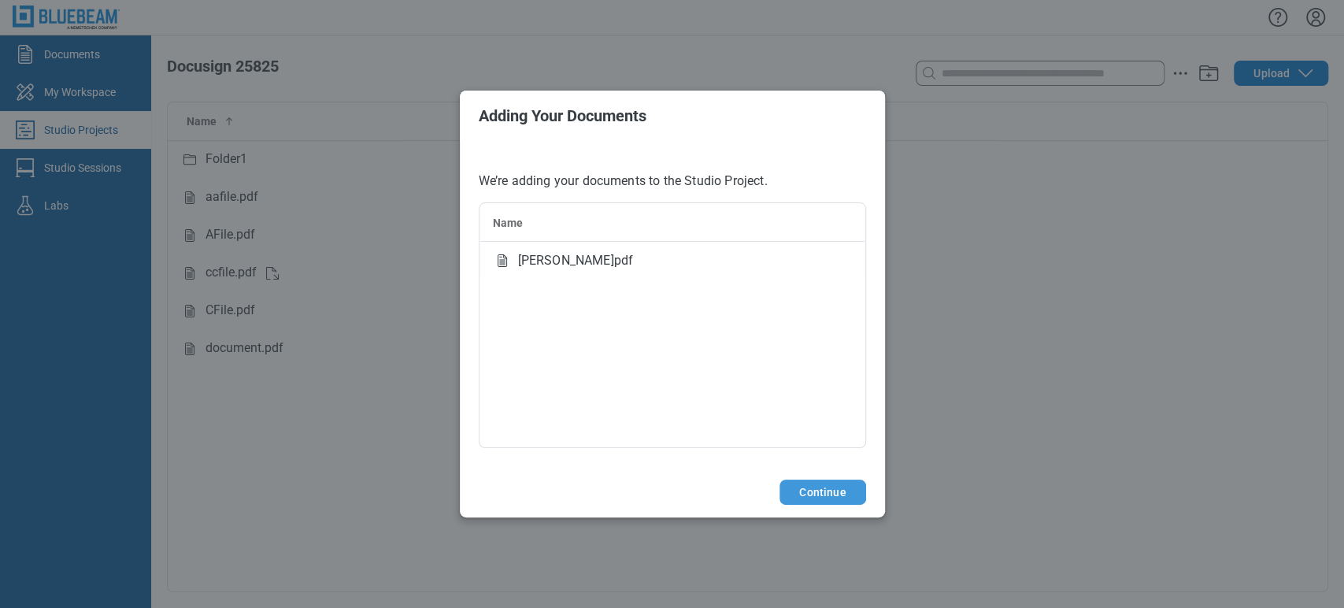
click at [832, 494] on button "Continue" at bounding box center [823, 492] width 86 height 25
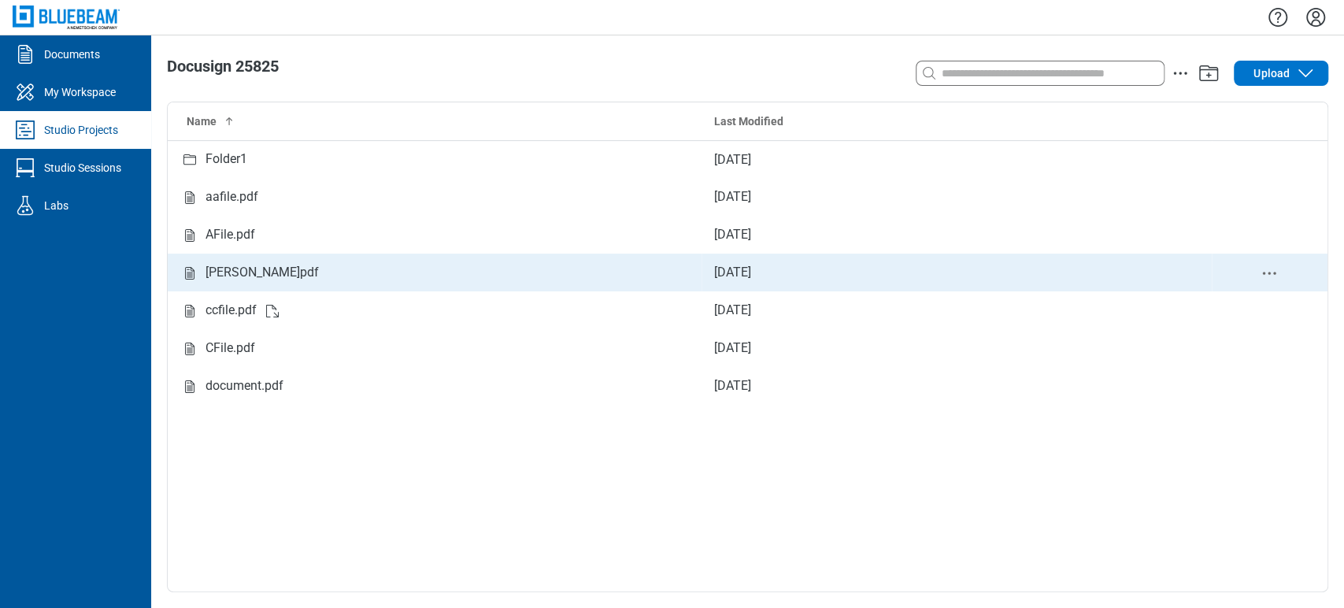
click at [416, 265] on div "B L A N K.pdf" at bounding box center [434, 273] width 509 height 20
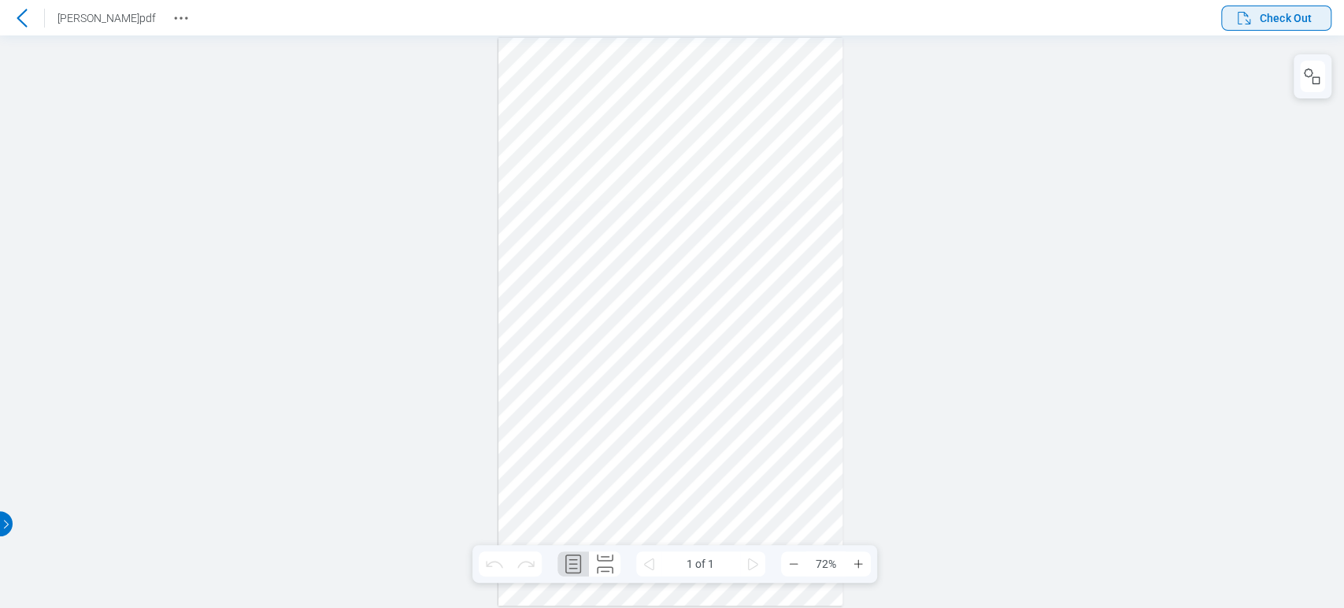
click at [1243, 20] on icon "button" at bounding box center [1244, 18] width 19 height 19
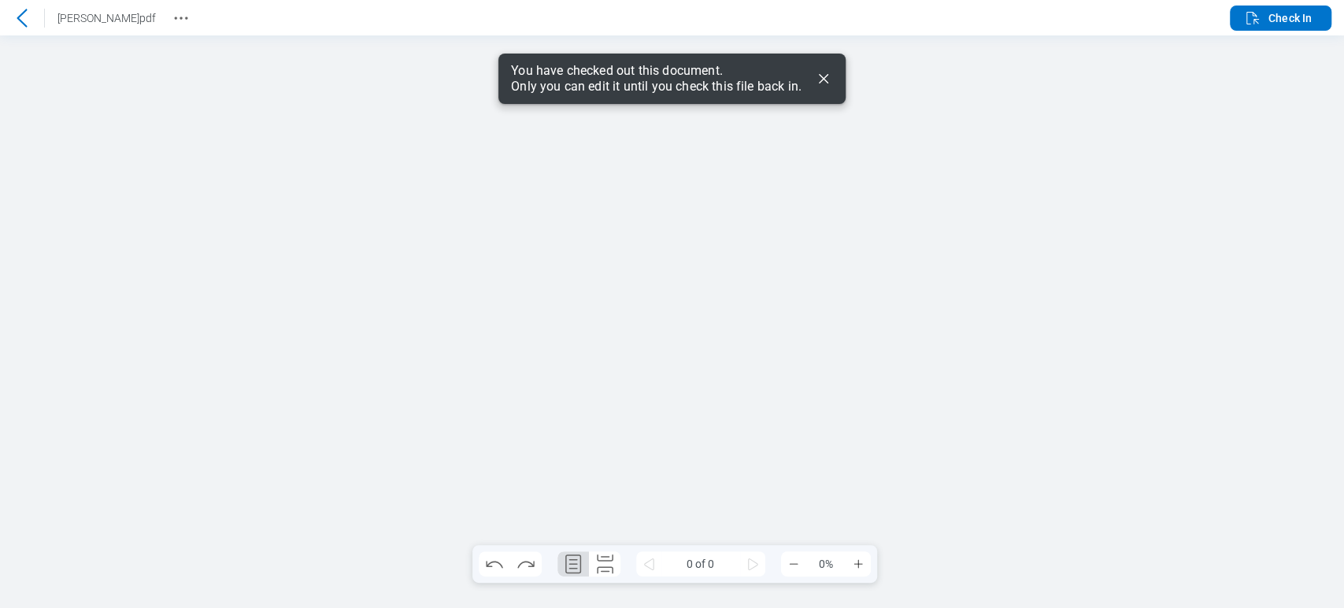
click at [819, 72] on icon "Dismiss" at bounding box center [823, 78] width 19 height 19
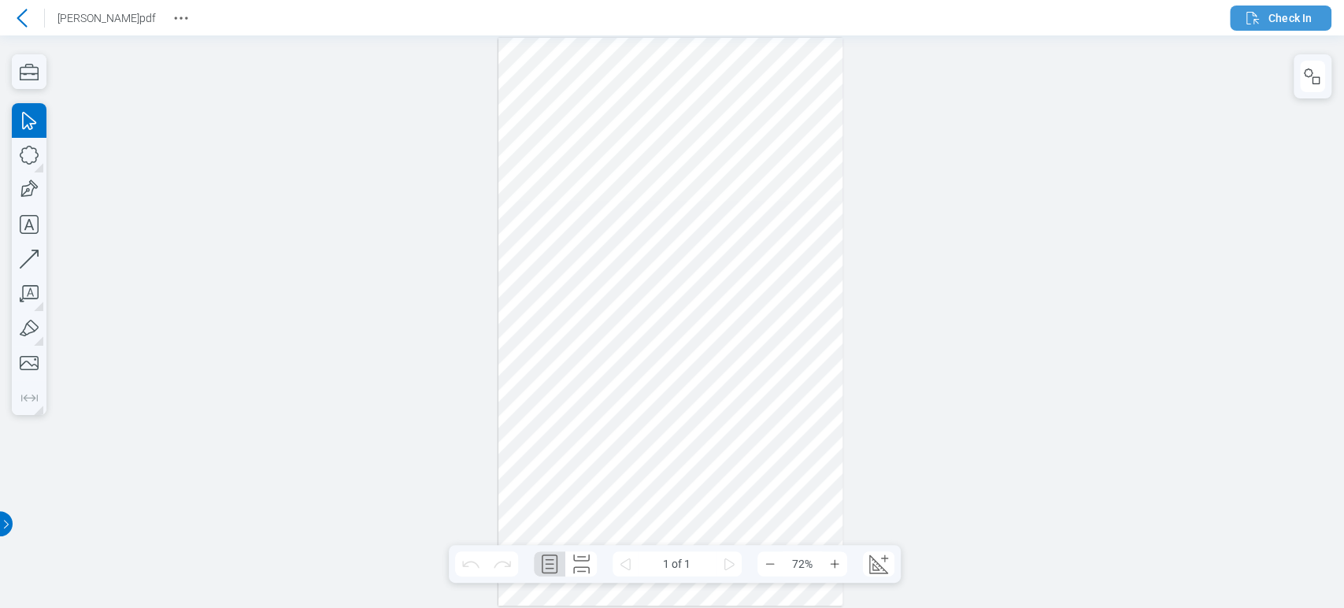
click at [1252, 12] on icon "button" at bounding box center [1253, 18] width 13 height 13
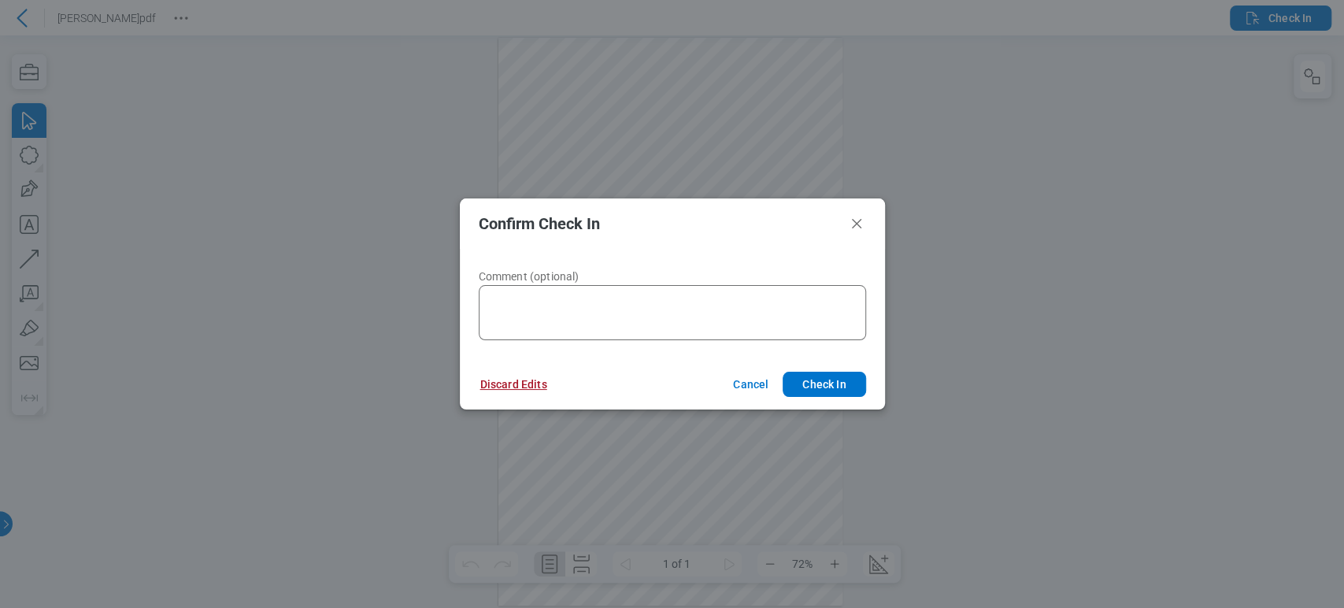
click at [521, 384] on button "Discard Edits" at bounding box center [514, 384] width 105 height 25
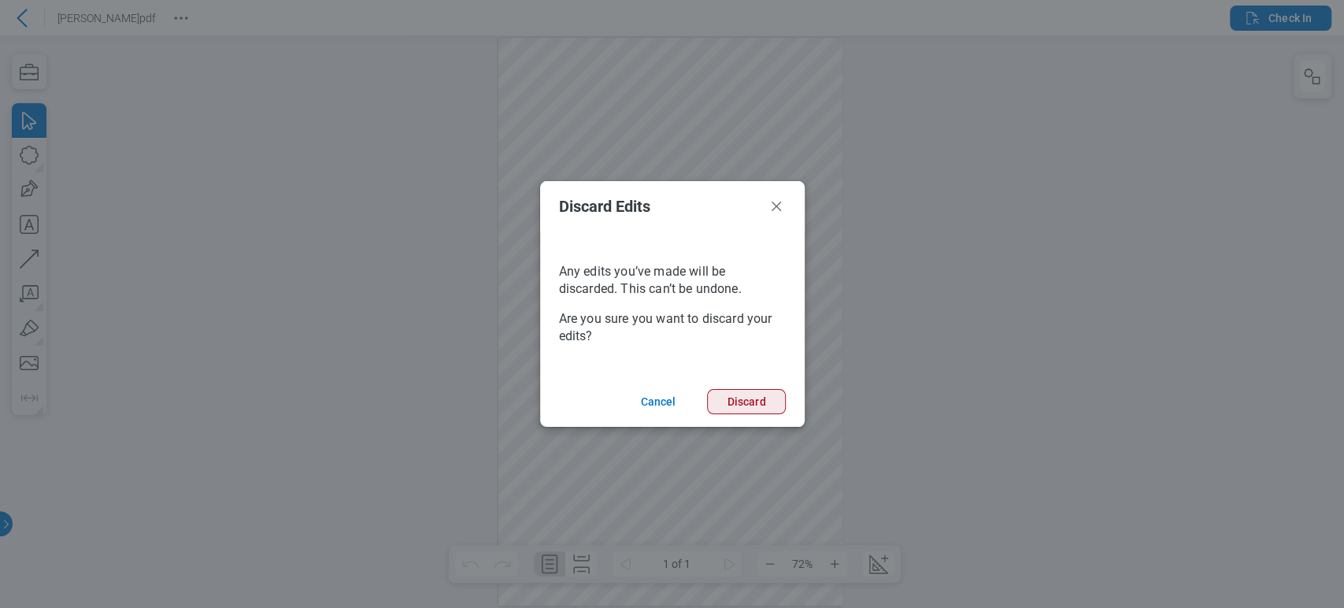
drag, startPoint x: 708, startPoint y: 403, endPoint x: 716, endPoint y: 402, distance: 8.0
click at [716, 402] on button "Discard" at bounding box center [746, 401] width 78 height 25
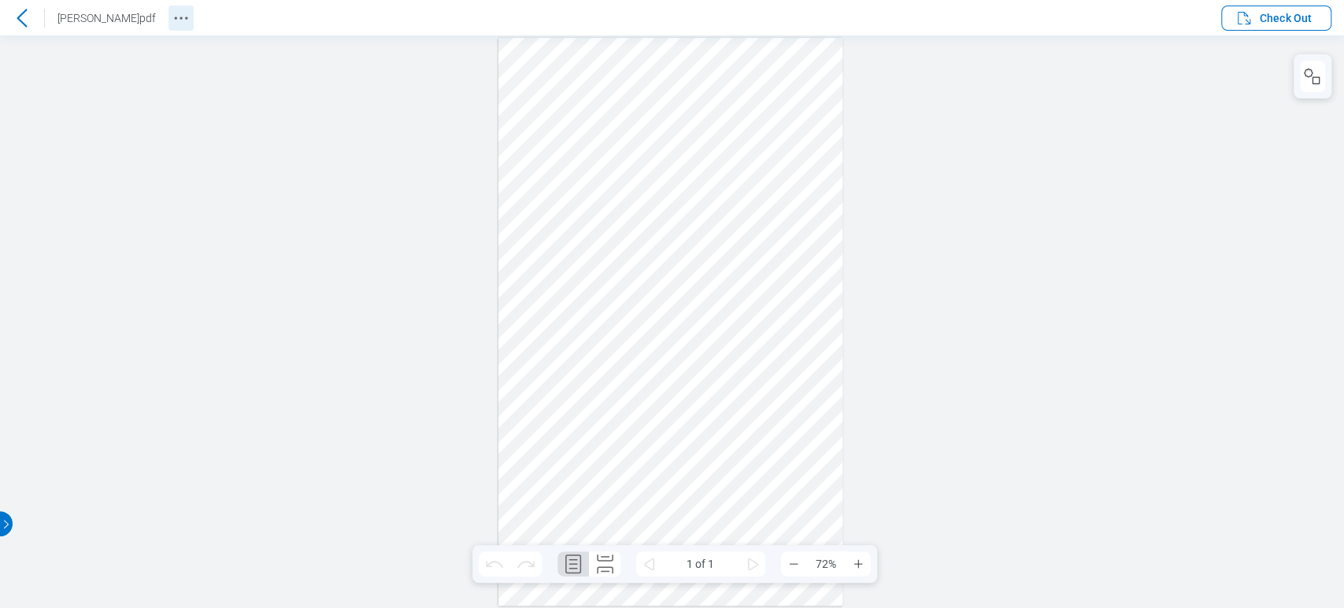
click at [172, 20] on icon "Revision History" at bounding box center [181, 18] width 19 height 19
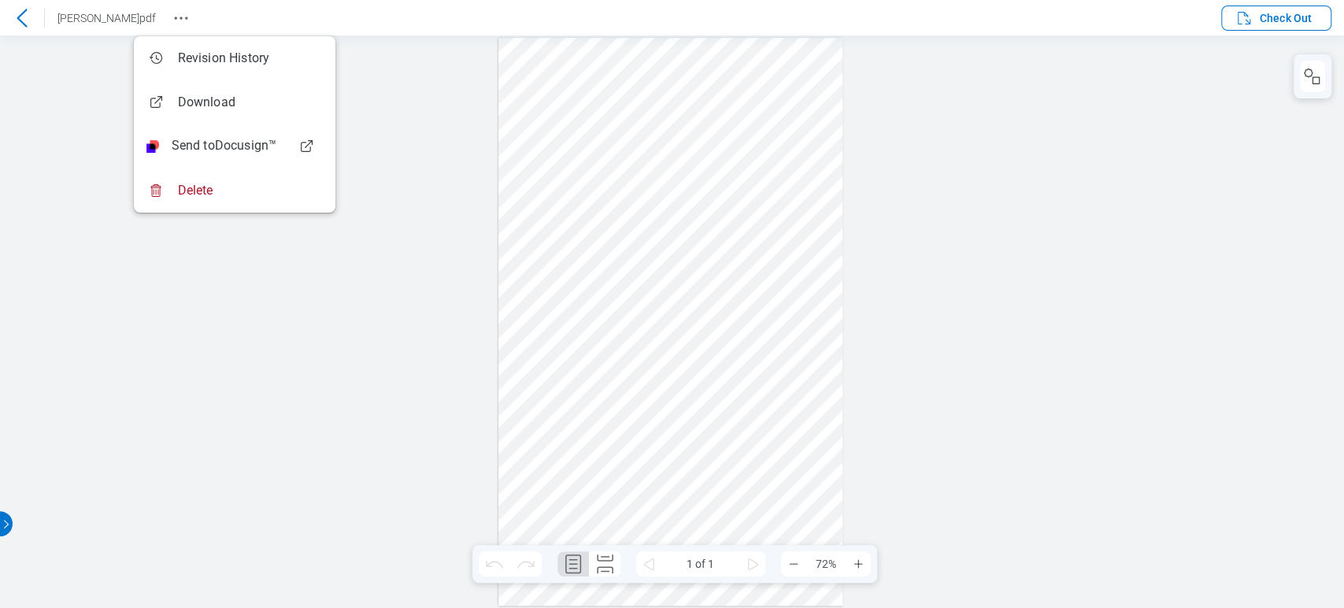
click at [276, 270] on div at bounding box center [672, 321] width 1344 height 573
click at [39, 95] on div at bounding box center [672, 321] width 1344 height 573
click at [293, 419] on div at bounding box center [672, 321] width 1344 height 573
click at [410, 365] on div at bounding box center [672, 321] width 1344 height 573
click at [223, 310] on div at bounding box center [672, 321] width 1344 height 573
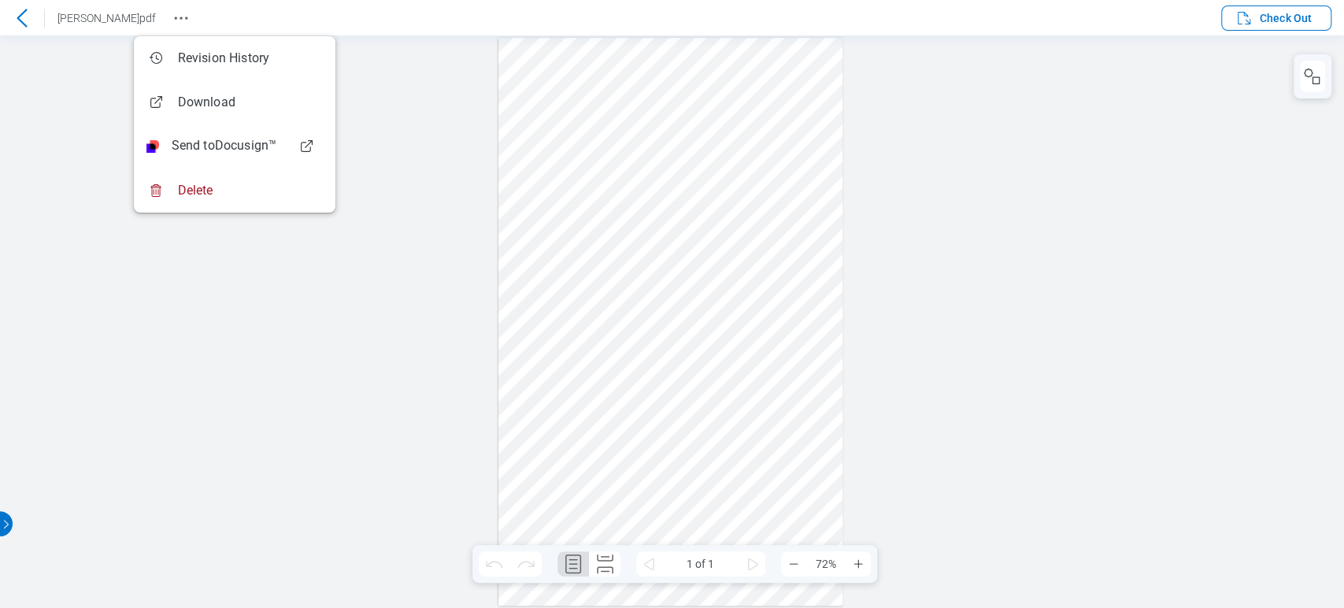
click at [20, 13] on icon at bounding box center [22, 18] width 19 height 19
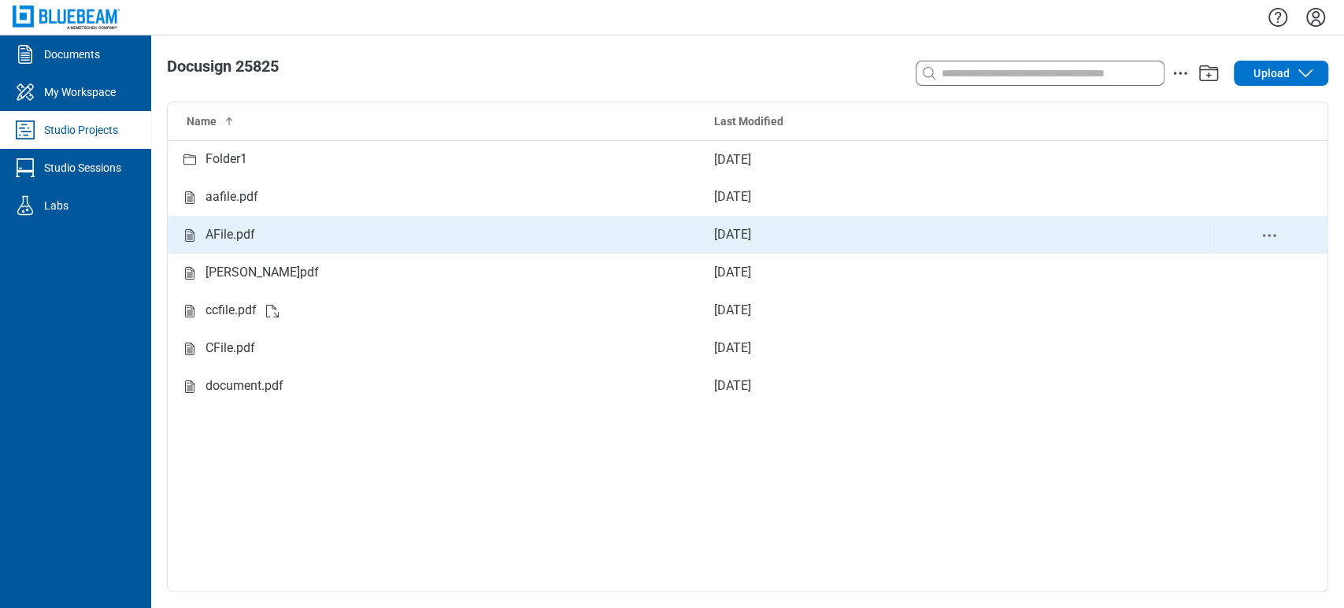
click at [312, 233] on div "AFile.pdf" at bounding box center [434, 235] width 509 height 20
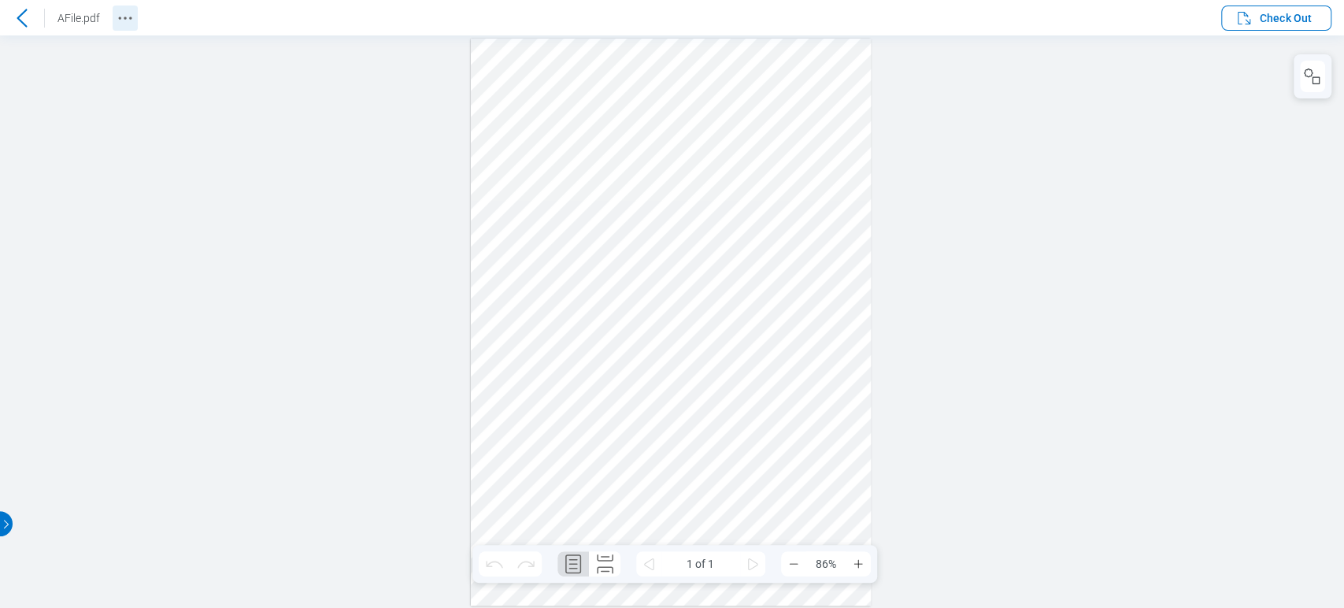
click at [133, 11] on icon "Revision History" at bounding box center [125, 18] width 19 height 19
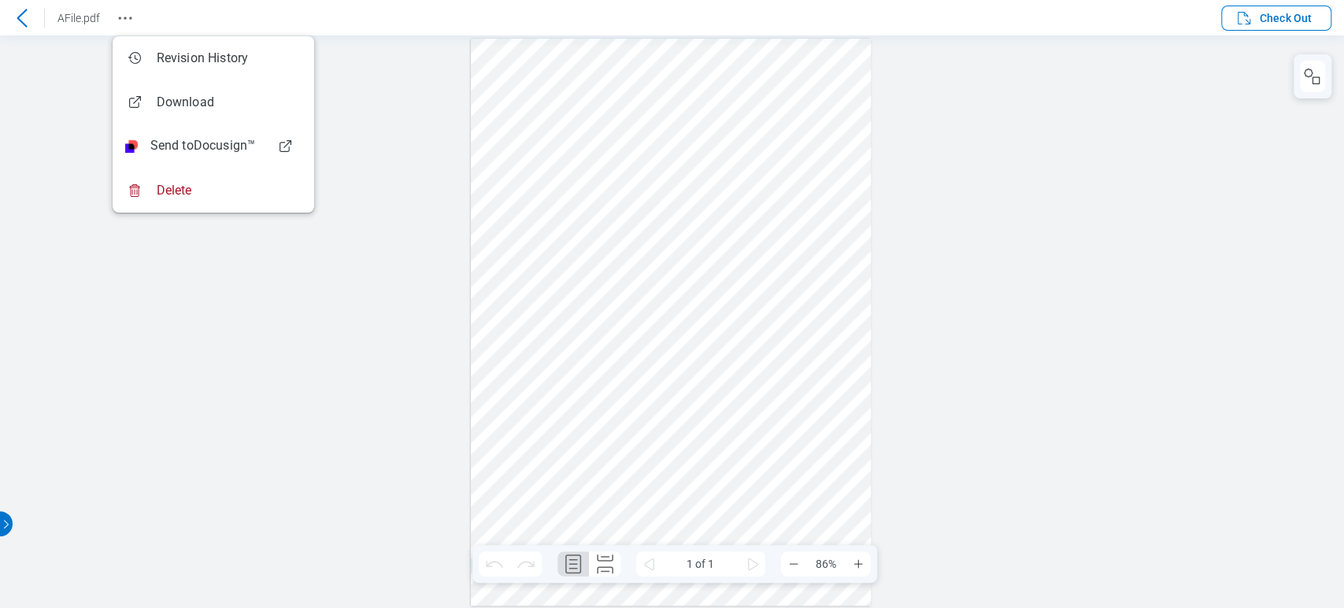
click at [1109, 113] on div at bounding box center [672, 321] width 1344 height 573
click at [935, 135] on div at bounding box center [672, 321] width 1344 height 573
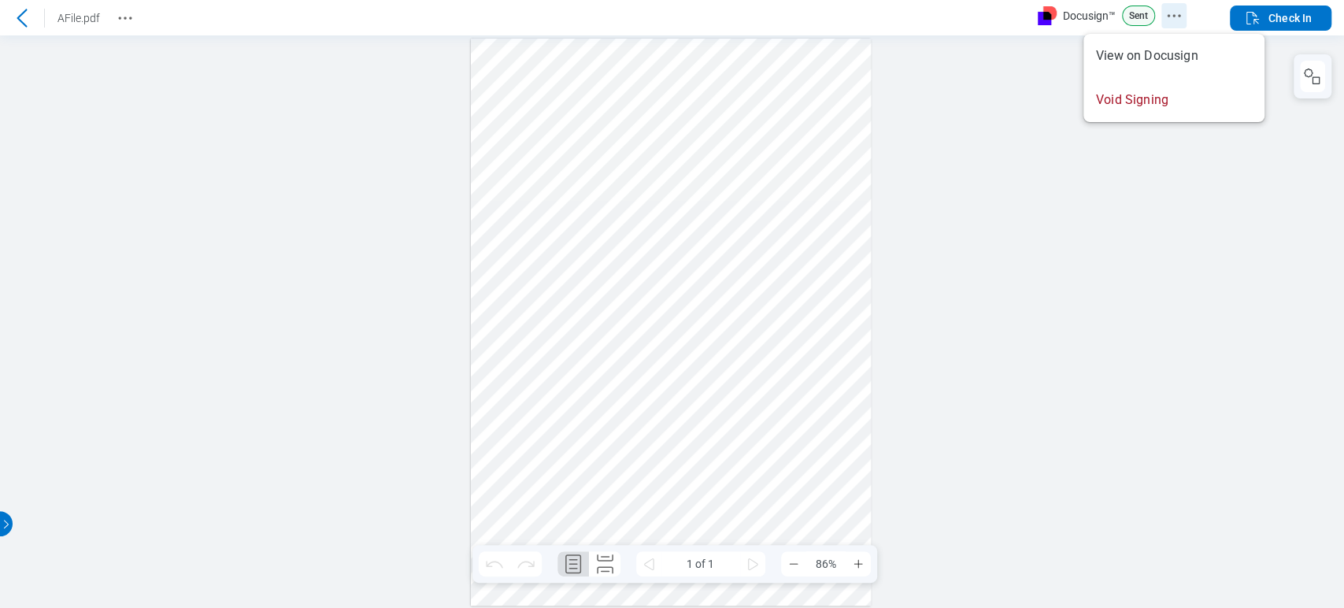
click at [1181, 12] on icon "Docusign Menu" at bounding box center [1174, 15] width 19 height 19
click at [1155, 123] on div at bounding box center [672, 321] width 1344 height 573
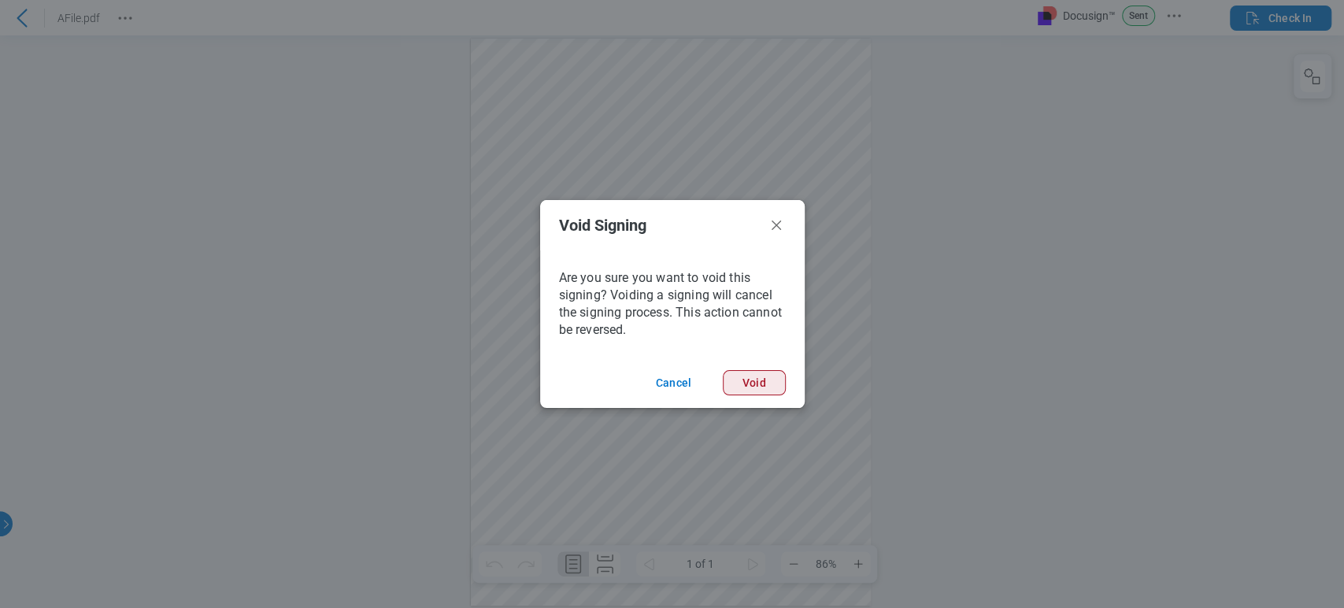
click at [744, 370] on button "Void" at bounding box center [754, 382] width 63 height 25
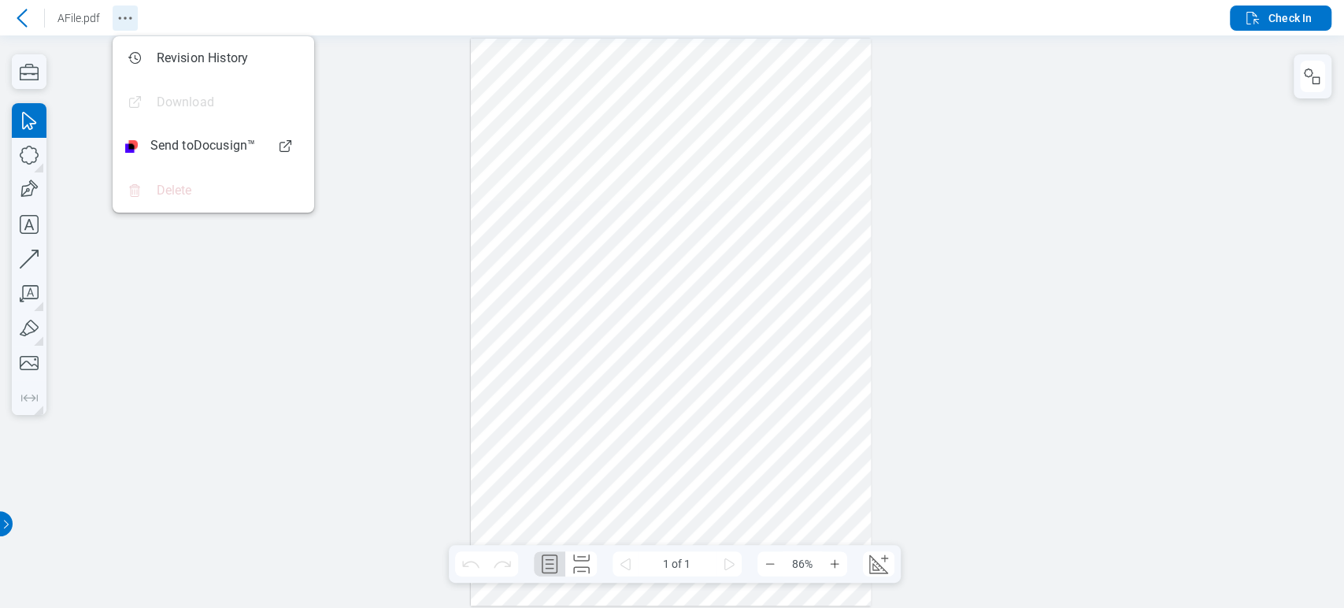
click at [132, 13] on icon "Revision History" at bounding box center [125, 18] width 19 height 19
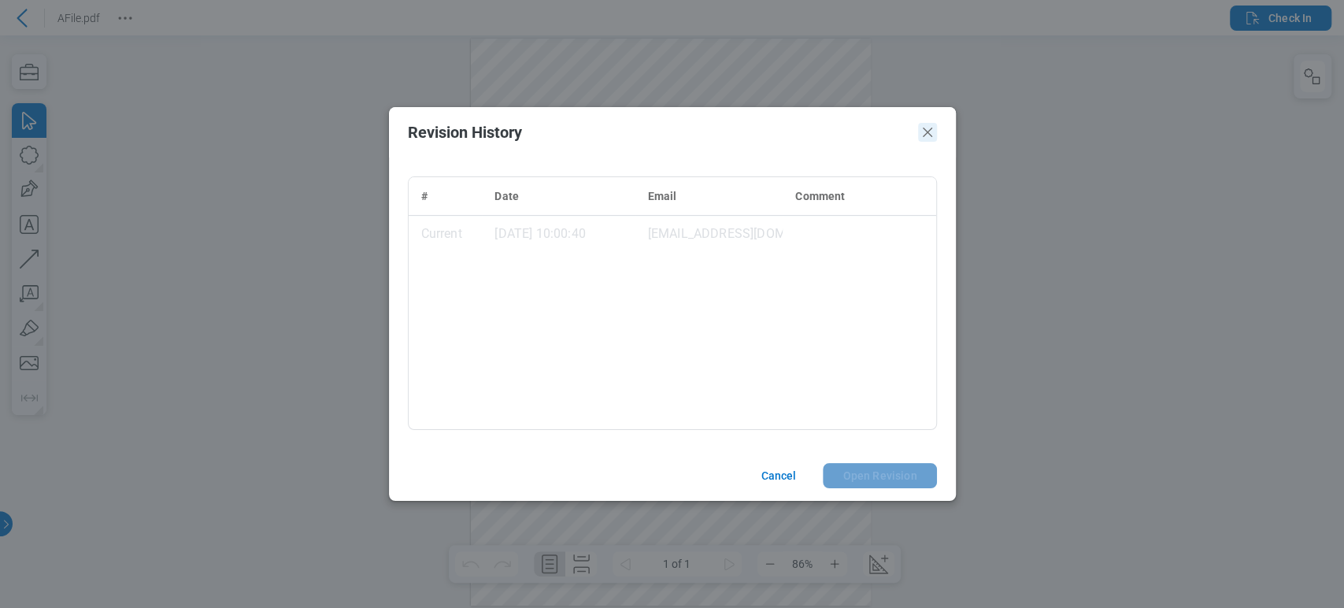
click at [930, 132] on icon "Close" at bounding box center [927, 132] width 19 height 19
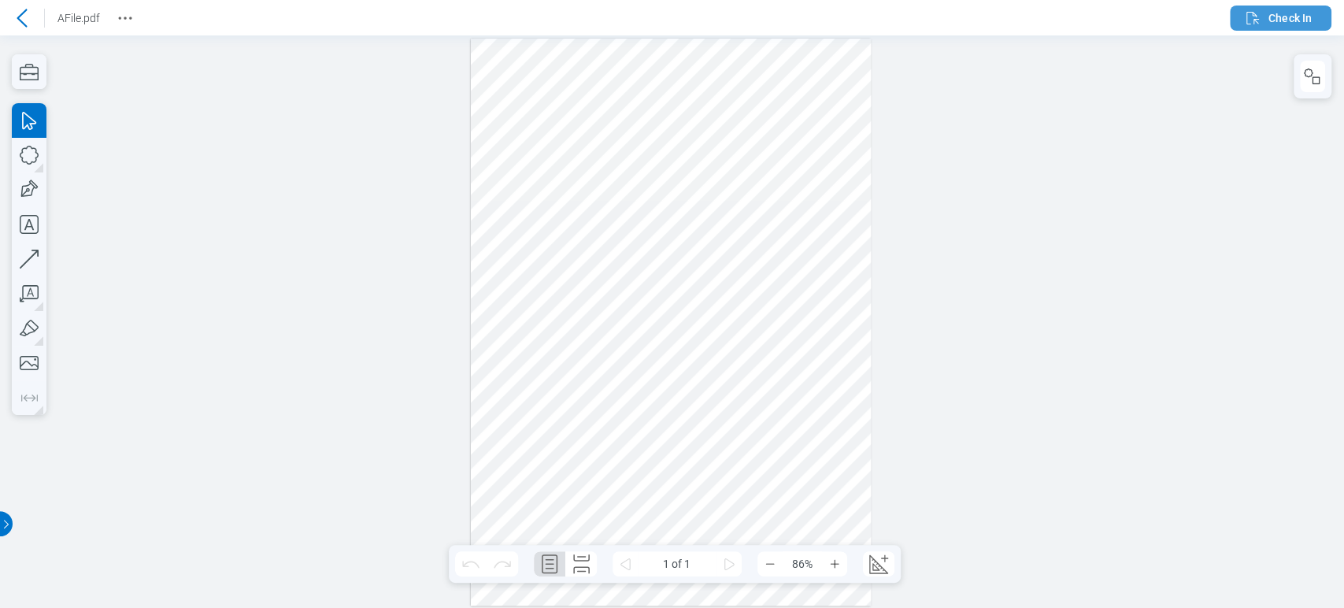
click at [1260, 9] on icon "button" at bounding box center [1253, 18] width 19 height 19
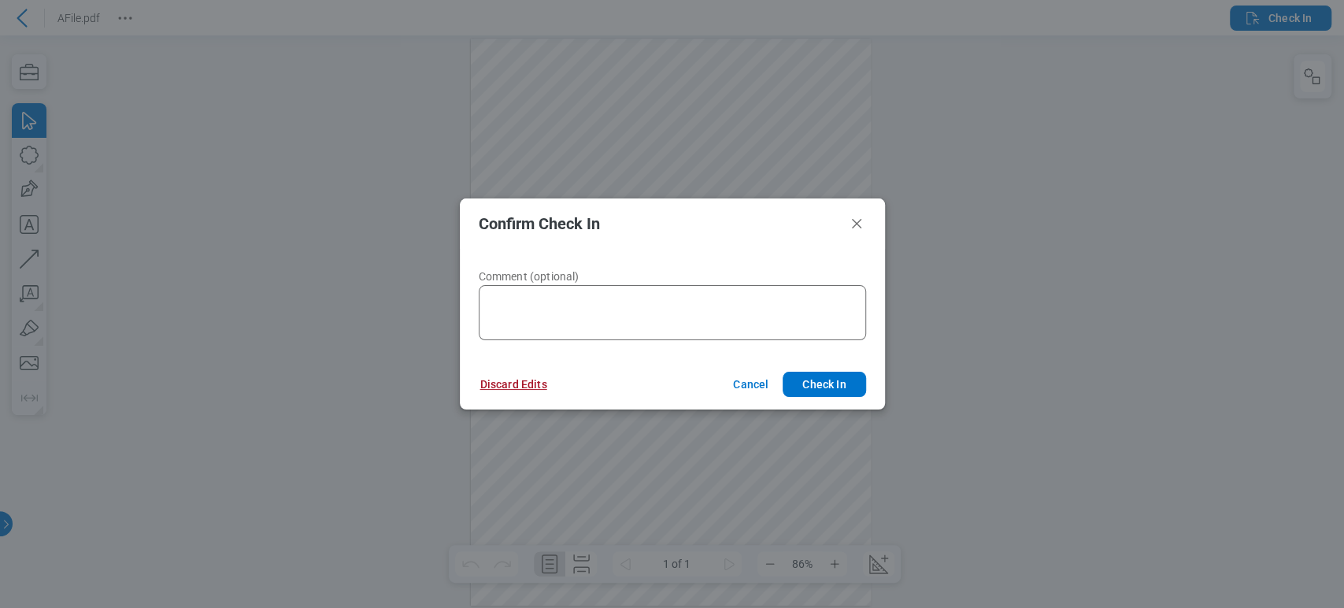
click at [523, 384] on button "Discard Edits" at bounding box center [514, 384] width 105 height 25
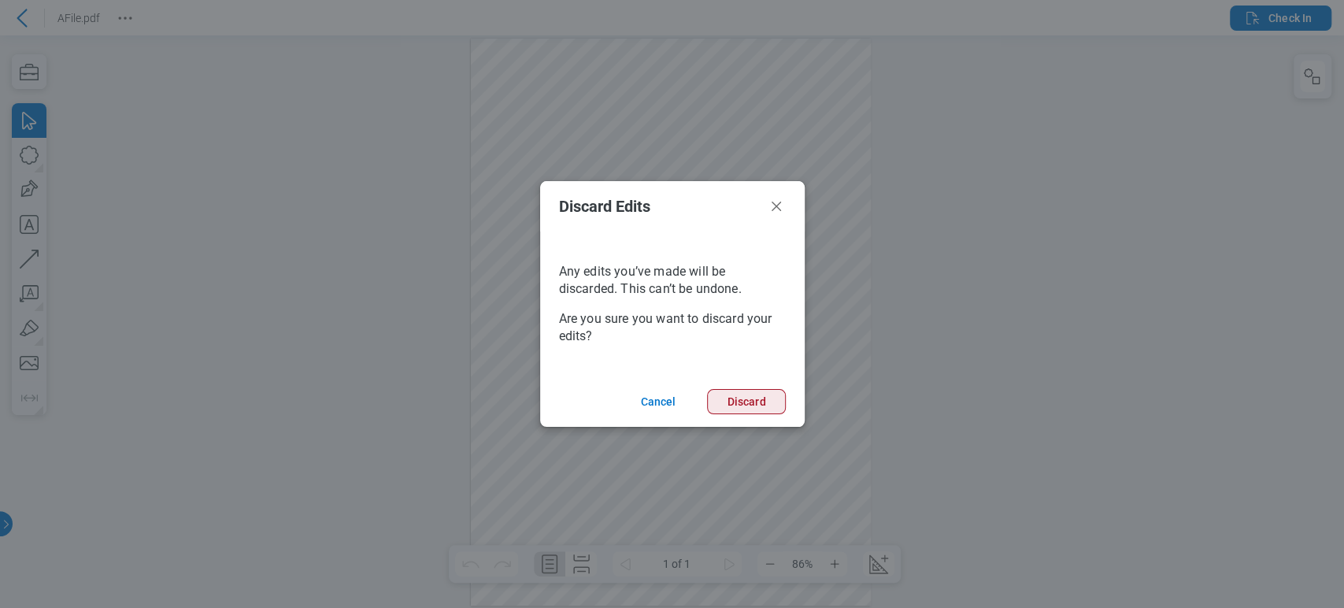
click at [725, 400] on button "Discard" at bounding box center [746, 401] width 78 height 25
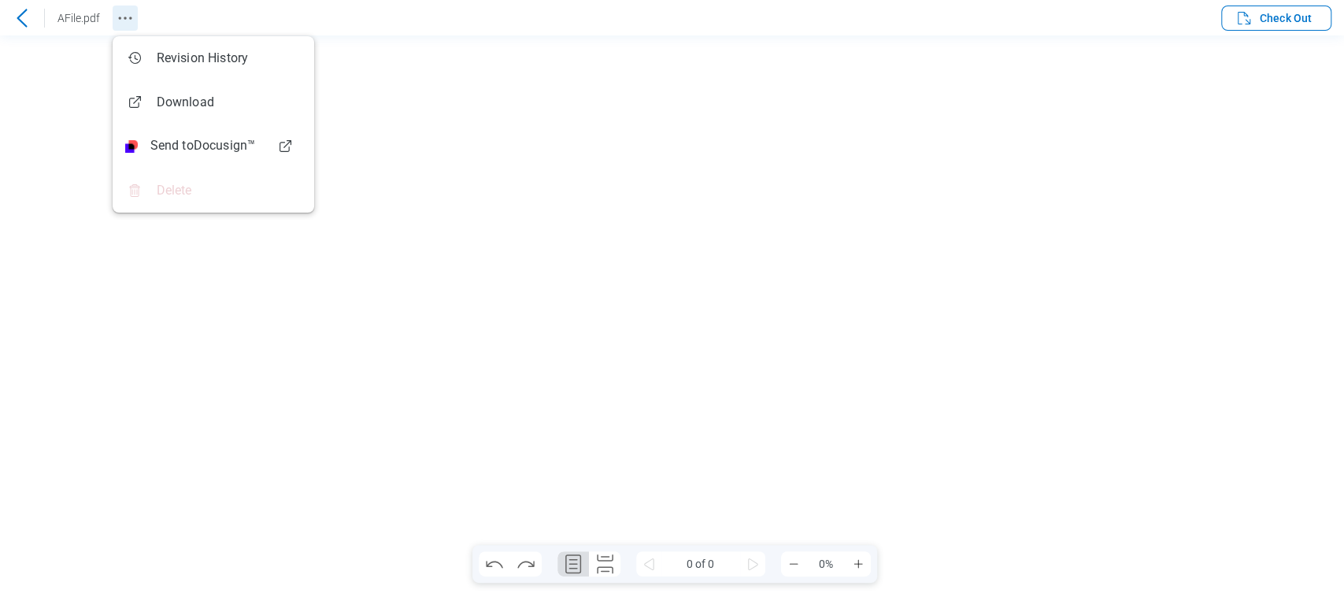
click at [117, 18] on icon "Revision History" at bounding box center [125, 18] width 19 height 19
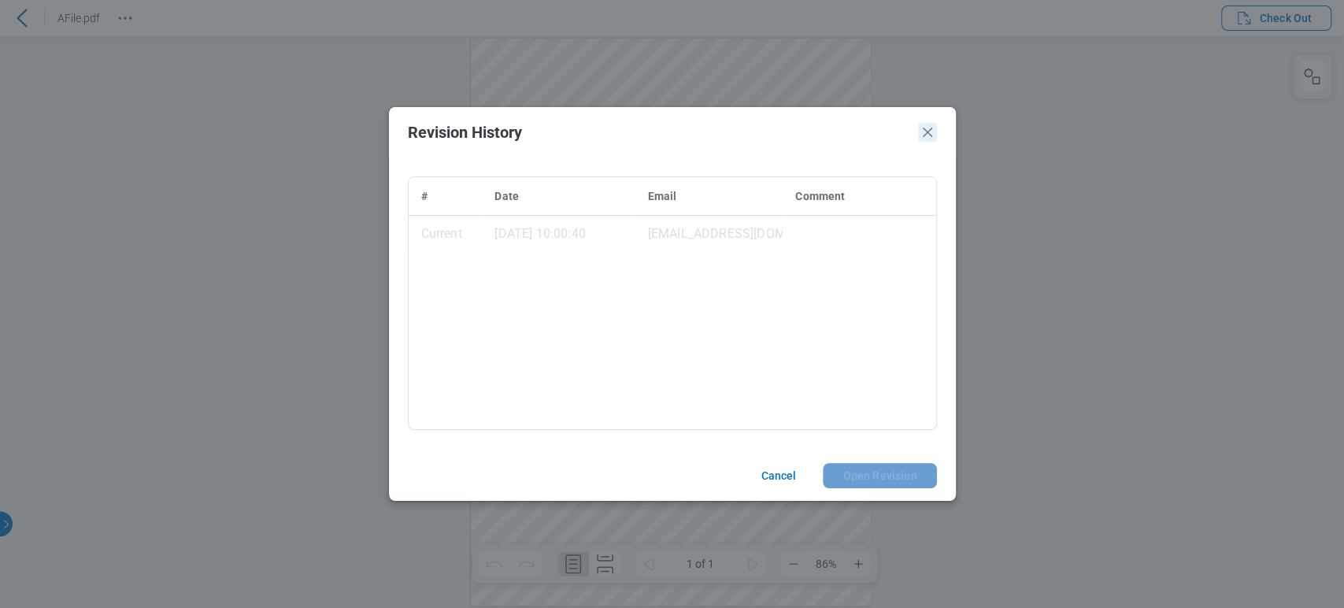
click at [923, 135] on icon "Close" at bounding box center [927, 132] width 19 height 19
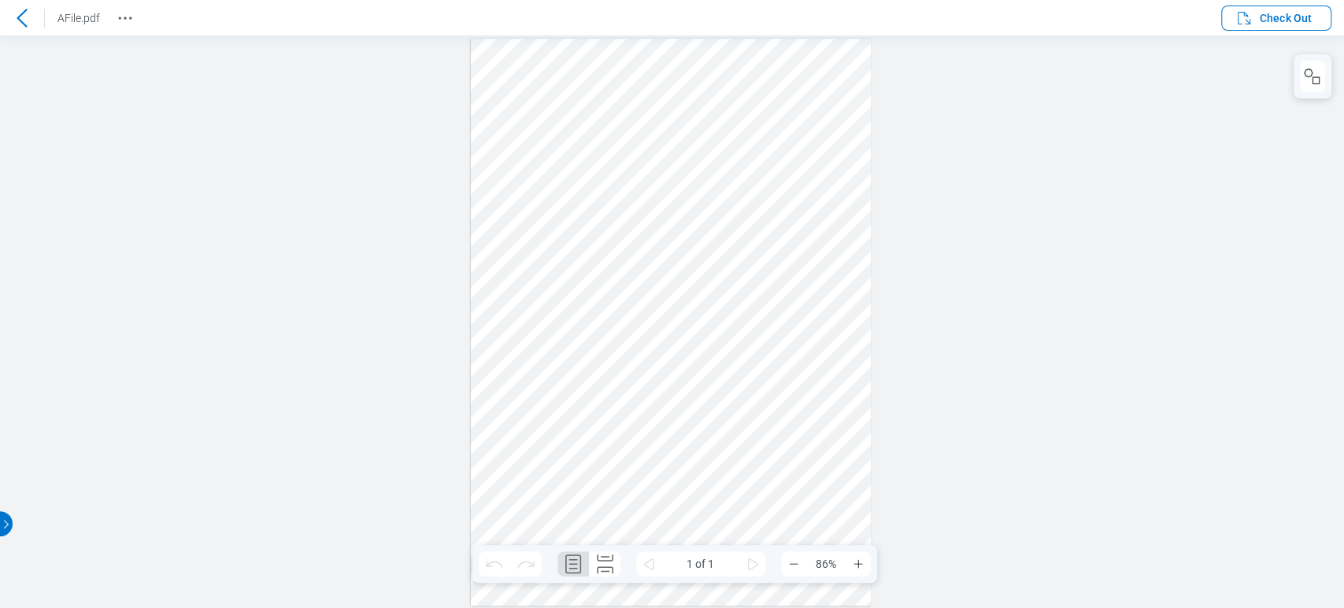
click at [589, 265] on div at bounding box center [671, 322] width 401 height 567
click at [20, 3] on header "AFile.pdf Check Out" at bounding box center [672, 17] width 1344 height 35
click at [18, 10] on icon at bounding box center [22, 18] width 19 height 19
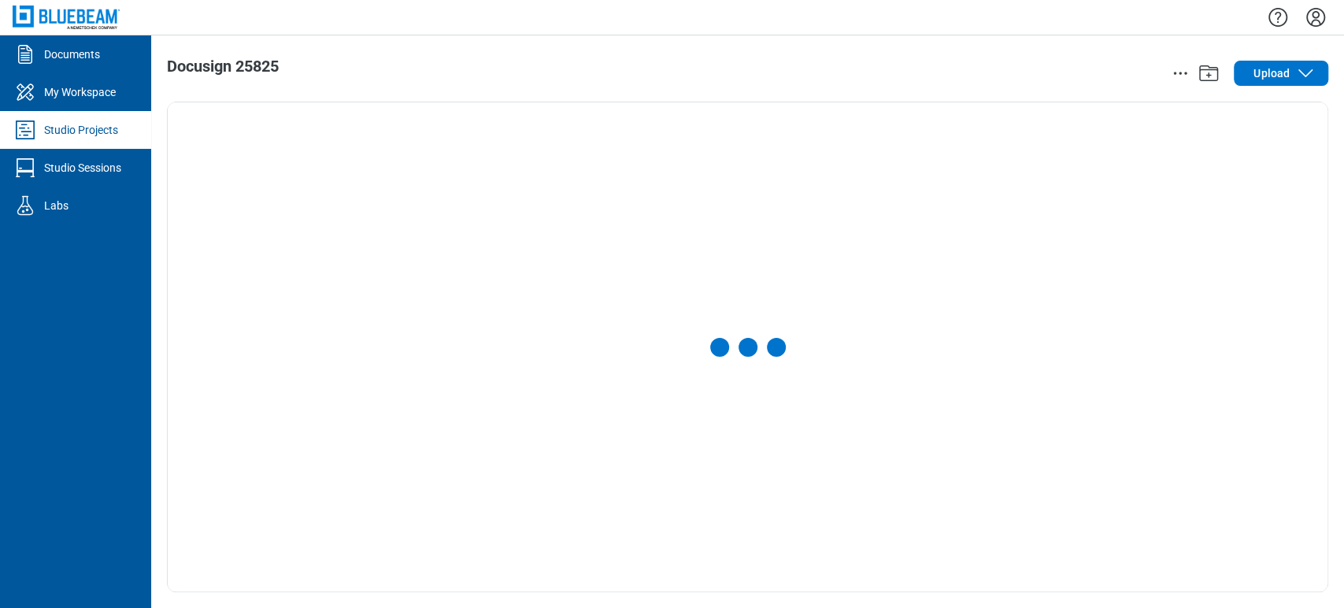
click at [1311, 17] on icon "Settings" at bounding box center [1315, 17] width 25 height 25
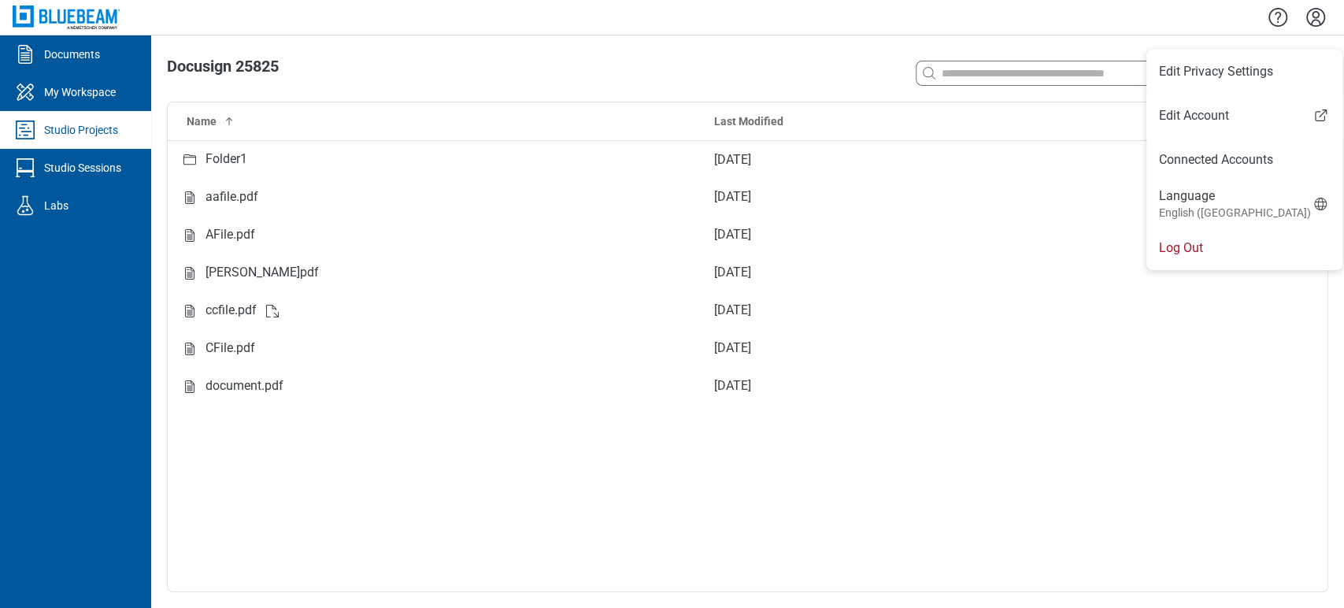
click at [1023, 517] on div "Name Last Modified Folder1 Aug 25, 2025 aafile.pdf Aug 25, 2025 AFile.pdf Aug 2…" at bounding box center [748, 346] width 1160 height 489
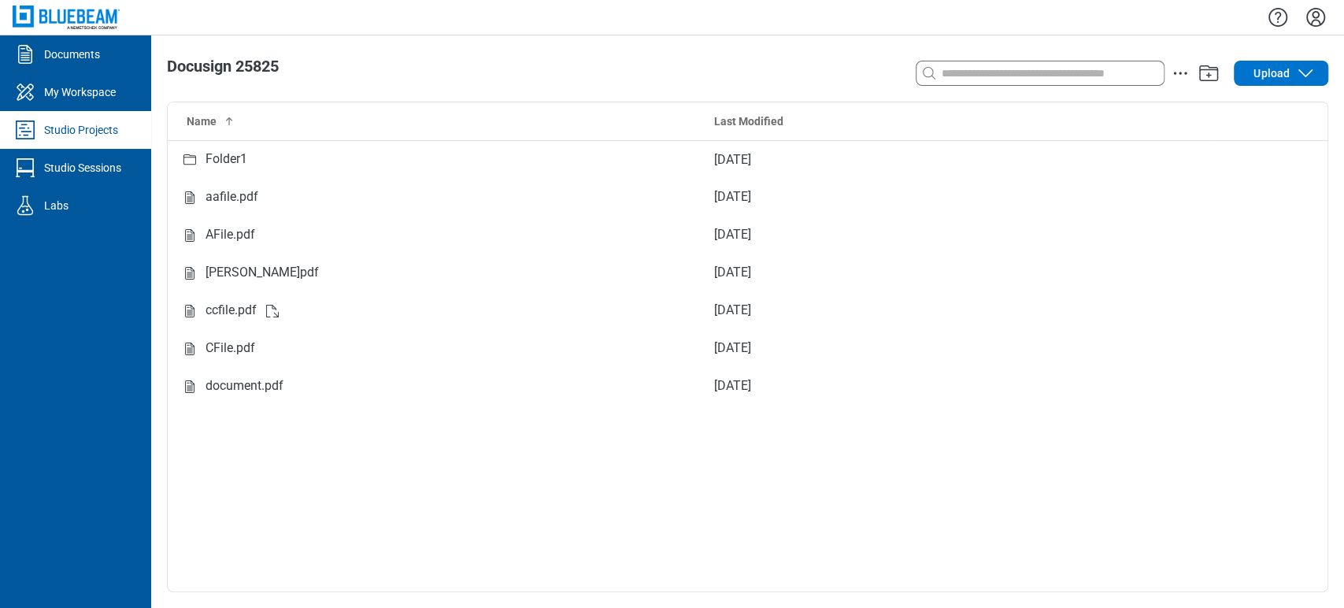
click at [613, 48] on div "Docusign 25825 Search with a keyword or natural language Upload Name Last Modif…" at bounding box center [747, 321] width 1193 height 573
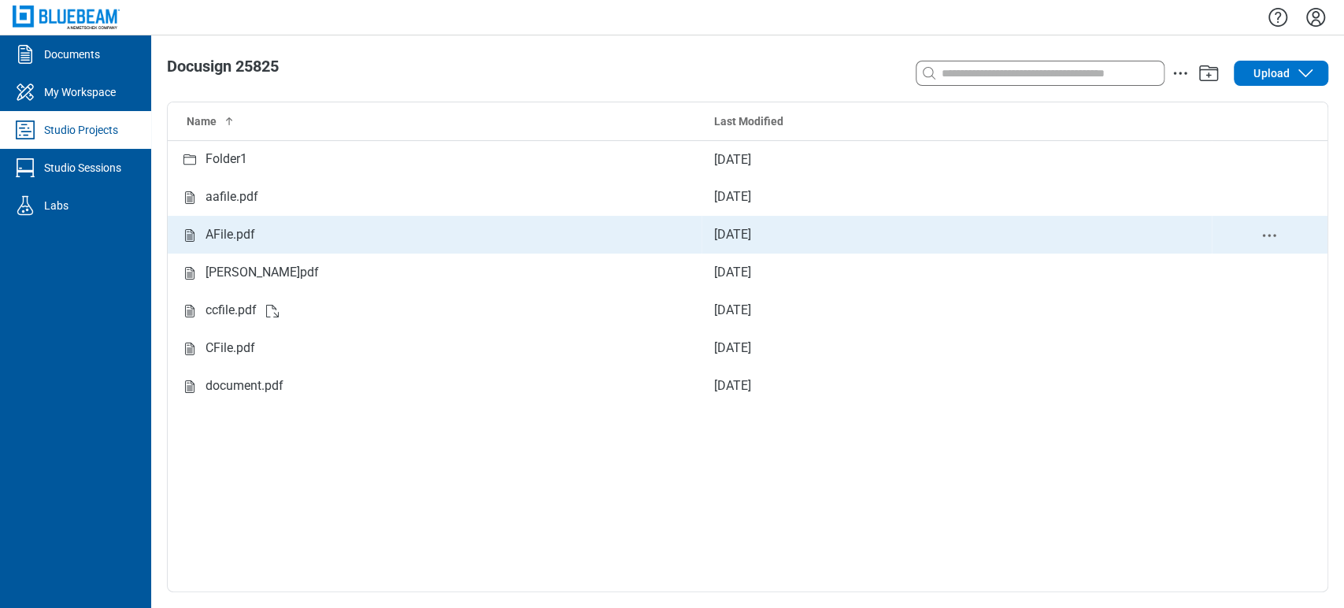
click at [227, 235] on div "AFile.pdf" at bounding box center [231, 235] width 50 height 20
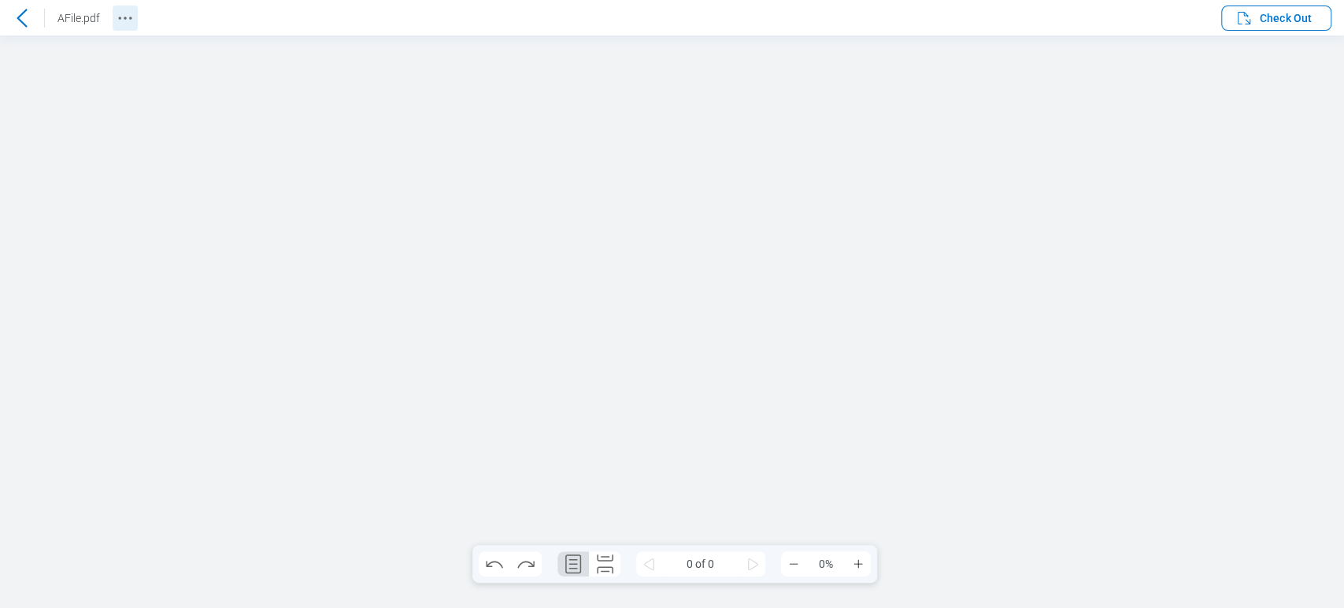
click at [117, 12] on icon "Revision History" at bounding box center [125, 18] width 19 height 19
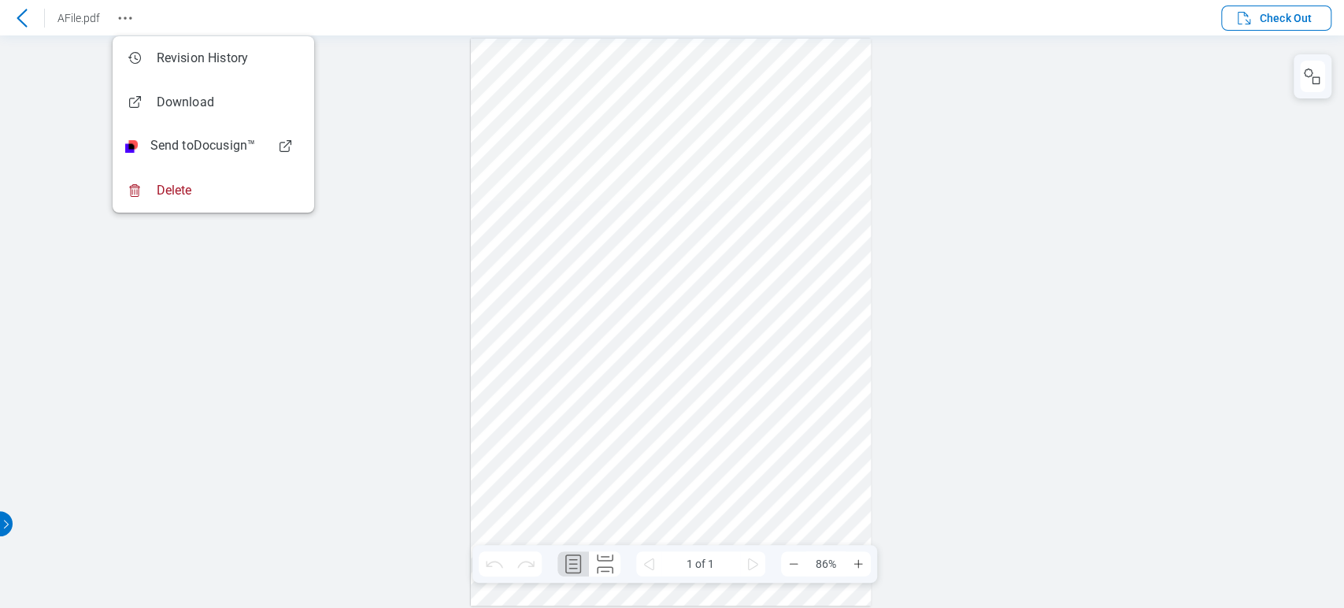
click at [1186, 138] on div at bounding box center [672, 321] width 1344 height 573
click at [378, 89] on div at bounding box center [672, 321] width 1344 height 573
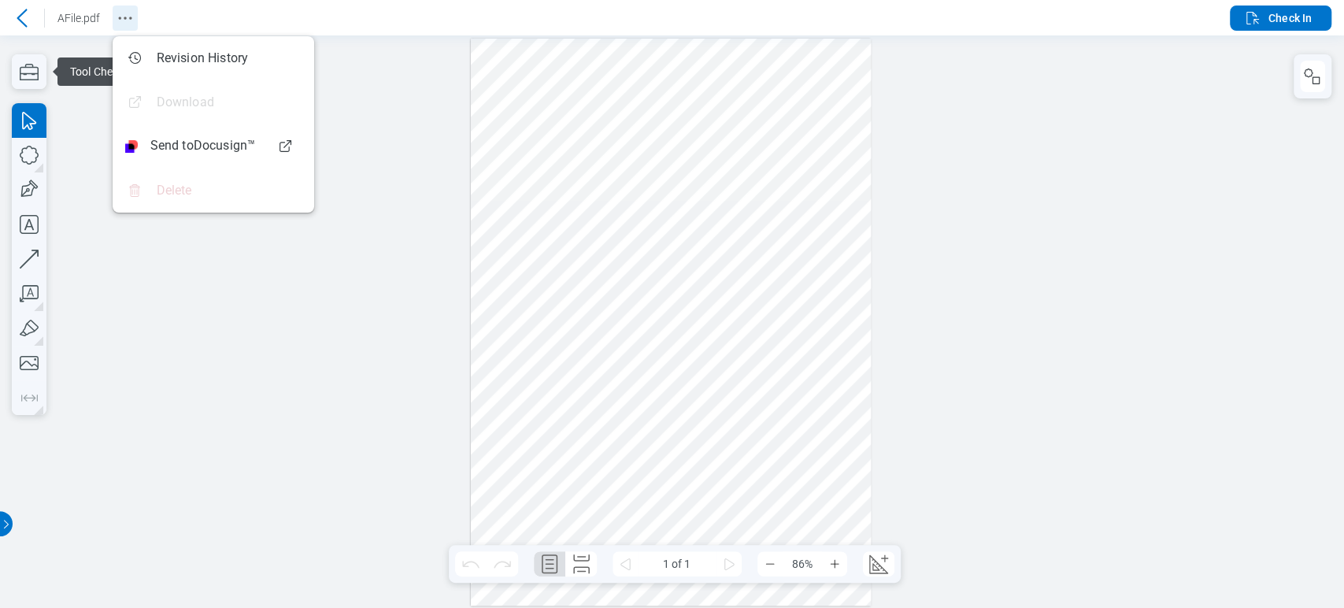
click at [126, 16] on icon "Revision History" at bounding box center [125, 18] width 19 height 19
